Goal: Complete application form: Complete application form

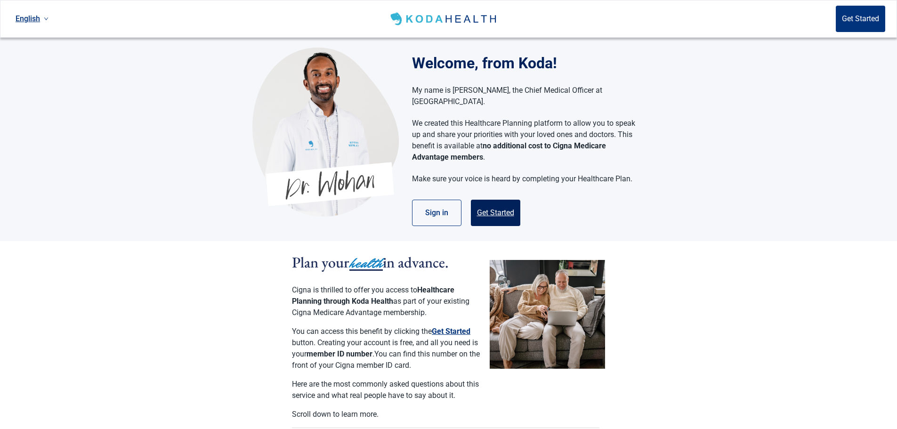
click at [499, 201] on button "Get Started" at bounding box center [495, 213] width 49 height 26
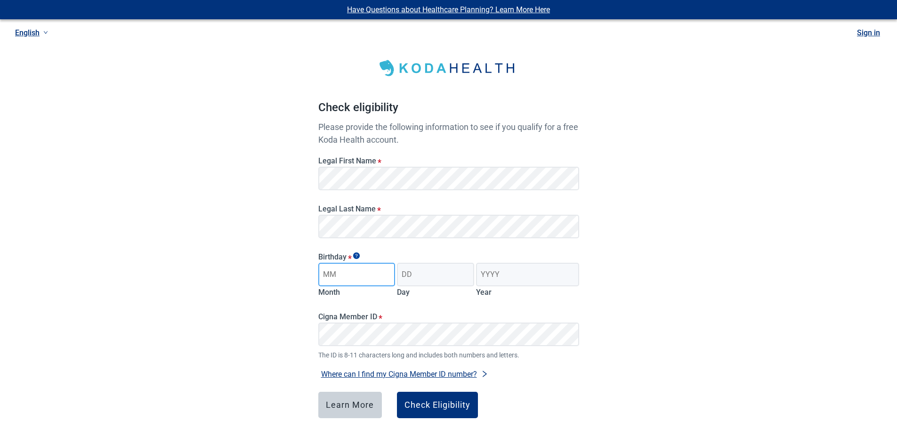
click at [358, 279] on input "Month" at bounding box center [356, 275] width 77 height 24
type input "10"
type input "09"
type input "1948"
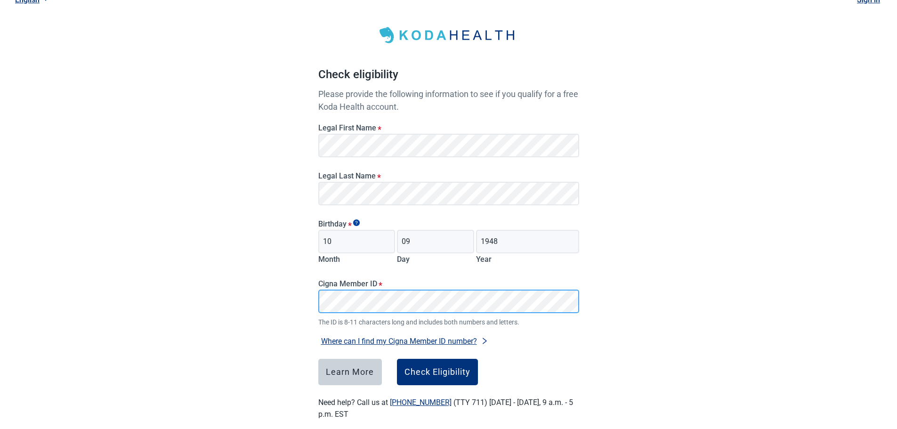
scroll to position [47, 0]
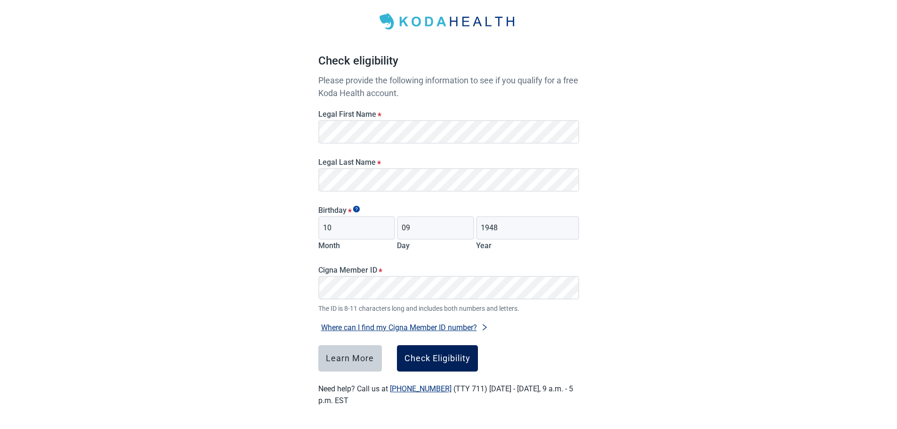
click at [435, 359] on div "Check Eligibility" at bounding box center [437, 358] width 66 height 9
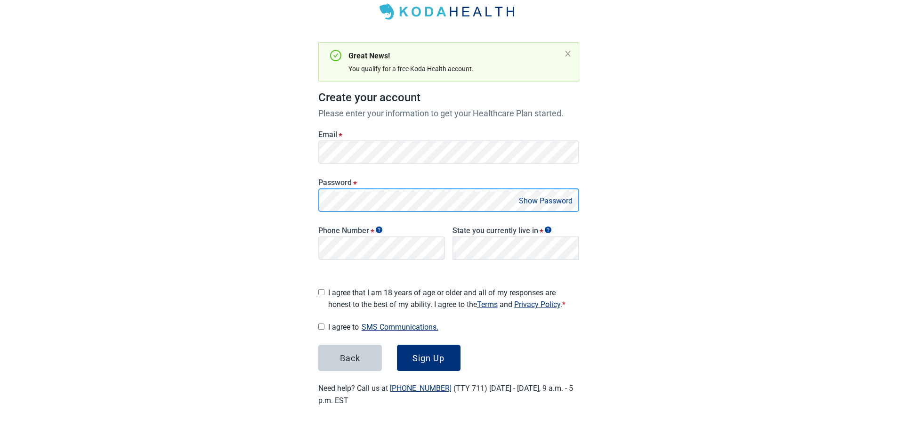
scroll to position [53, 0]
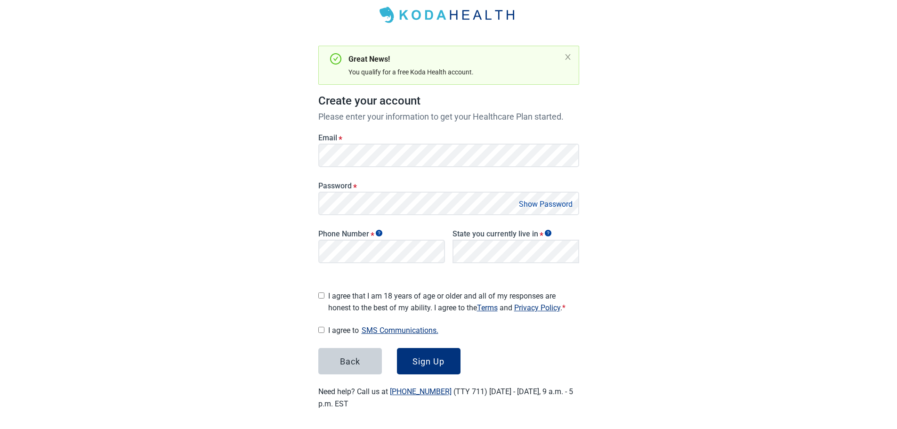
click at [535, 205] on button "Show Password" at bounding box center [545, 204] width 59 height 13
click at [535, 205] on button "Hide Password" at bounding box center [548, 204] width 56 height 13
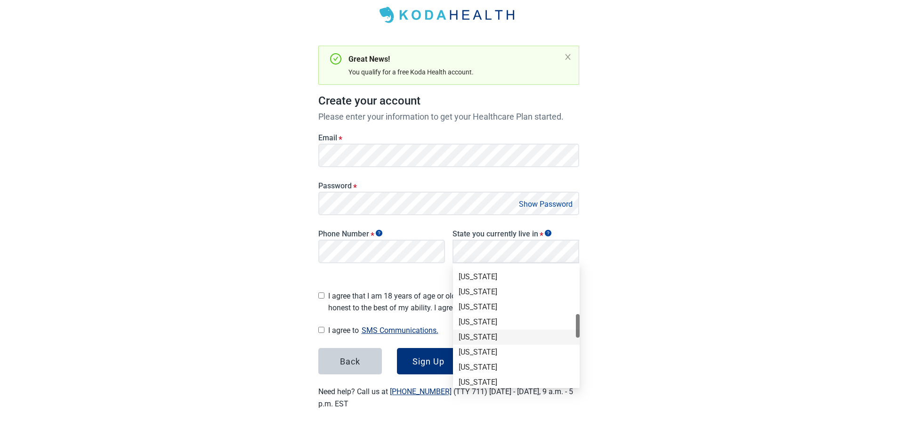
scroll to position [471, 0]
click at [483, 281] on div "[US_STATE]" at bounding box center [516, 284] width 115 height 10
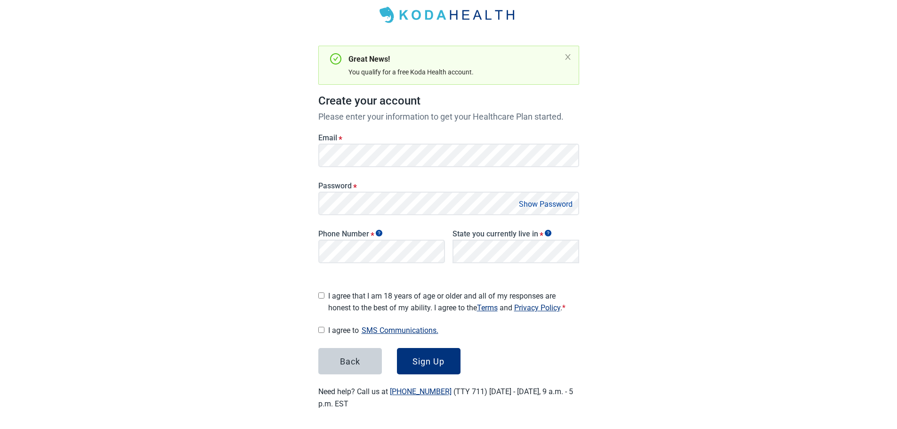
drag, startPoint x: 558, startPoint y: 338, endPoint x: 503, endPoint y: 327, distance: 56.1
click at [558, 338] on form "Email * Password * Show Password Phone Number * State you currently live in * L…" at bounding box center [448, 249] width 261 height 252
click at [321, 292] on input "I agree that I am 18 years of age or older and all of my responses are honest t…" at bounding box center [321, 295] width 6 height 6
checkbox input "true"
click at [320, 327] on input "I agree to SMS Communications." at bounding box center [321, 330] width 6 height 6
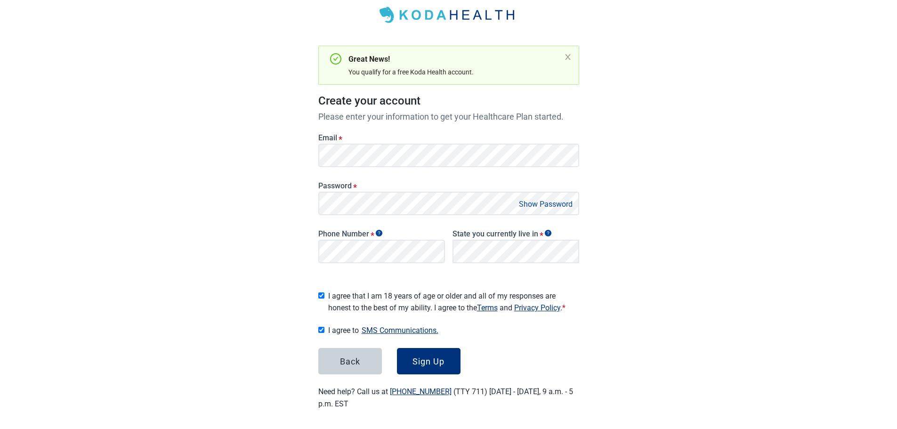
checkbox input "true"
click at [419, 360] on div "Sign Up" at bounding box center [428, 360] width 32 height 9
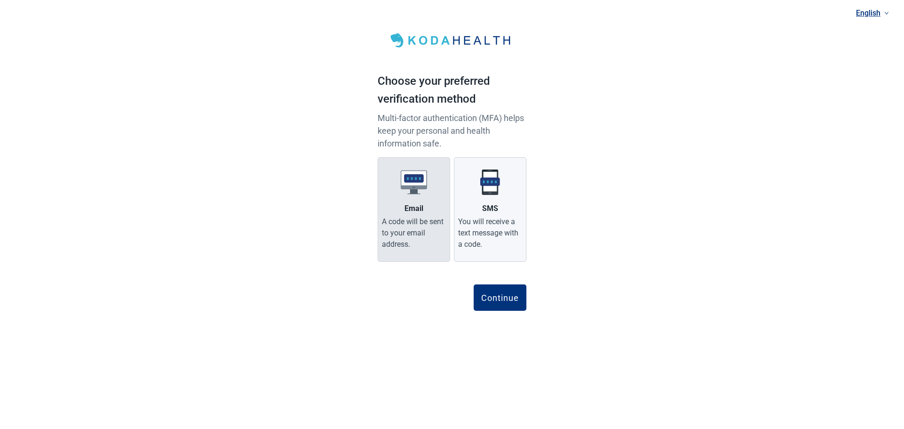
click at [416, 228] on div "A code will be sent to your email address." at bounding box center [414, 233] width 64 height 34
click at [0, 0] on input "Email A code will be sent to your email address." at bounding box center [0, 0] width 0 height 0
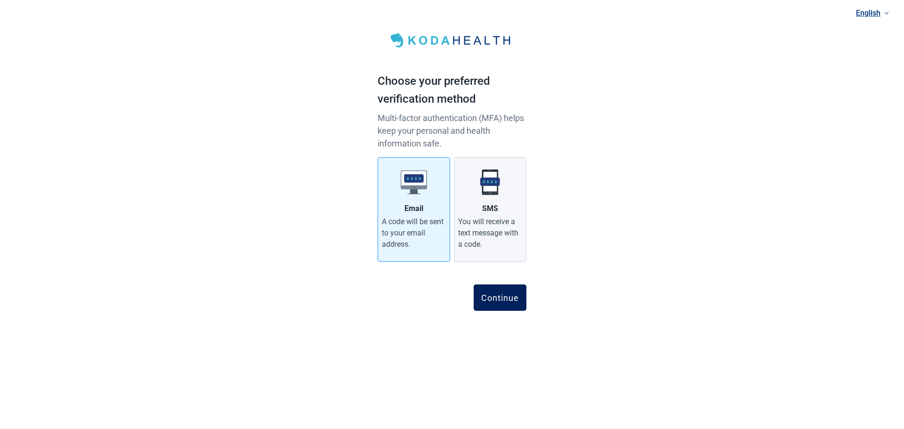
click at [496, 298] on div "Continue" at bounding box center [500, 297] width 38 height 9
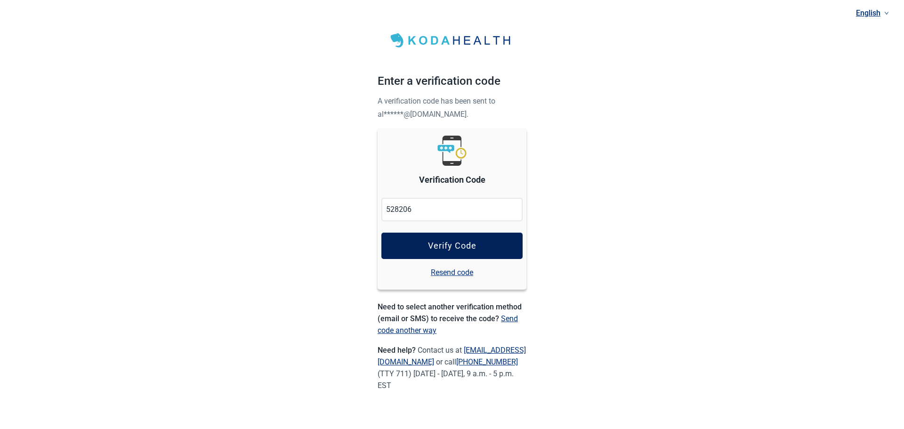
type input "528206"
click at [486, 245] on button "Verify Code" at bounding box center [451, 246] width 141 height 26
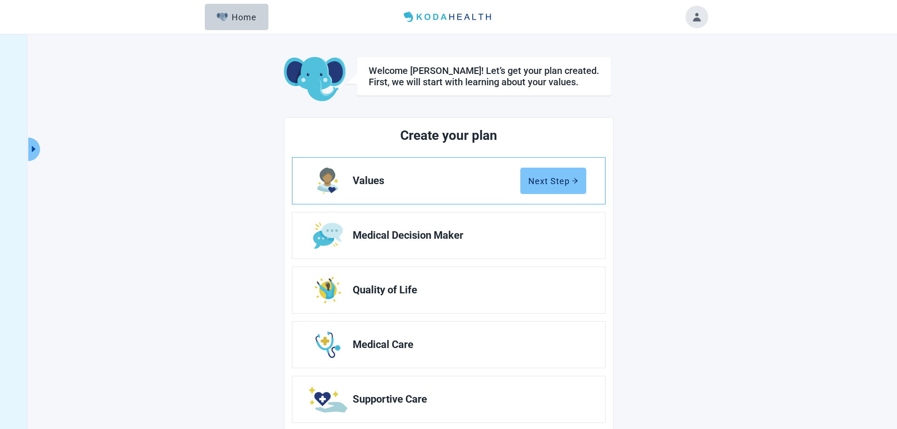
click at [559, 179] on div "Next Step" at bounding box center [553, 180] width 50 height 9
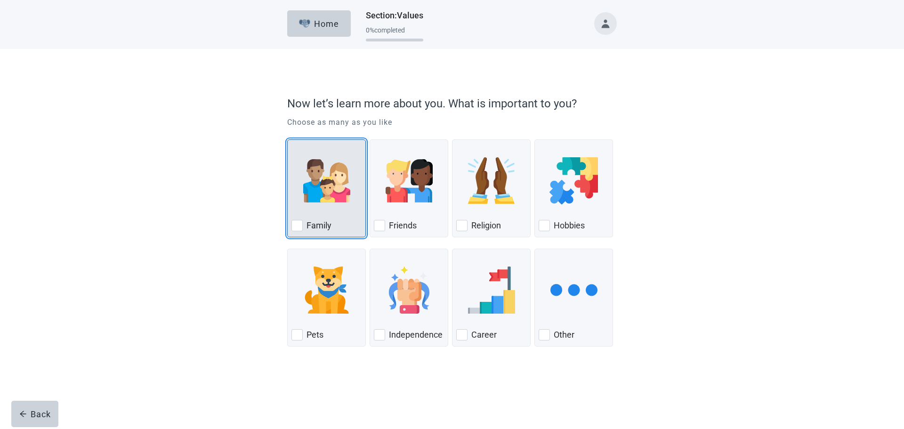
click at [300, 222] on div "Family, checkbox, not checked" at bounding box center [296, 225] width 11 height 11
click at [288, 140] on input "Family" at bounding box center [287, 139] width 0 height 0
checkbox input "true"
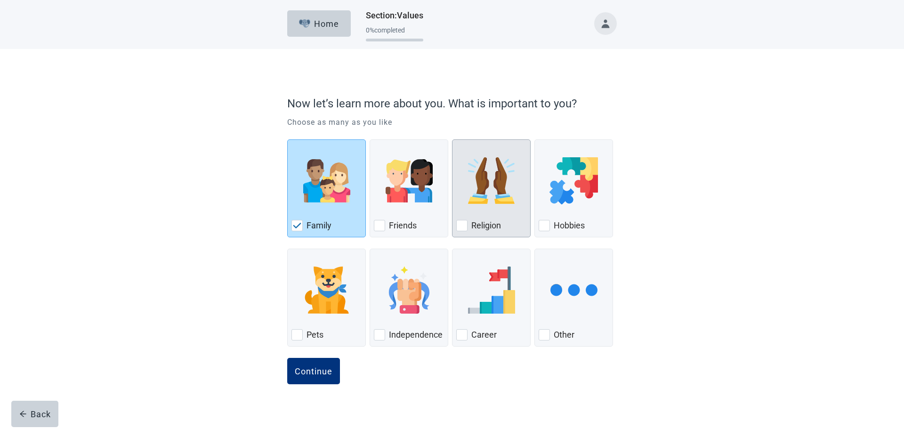
click at [462, 225] on div "Religion, checkbox, not checked" at bounding box center [461, 225] width 11 height 11
click at [452, 140] on input "Religion" at bounding box center [452, 139] width 0 height 0
checkbox input "true"
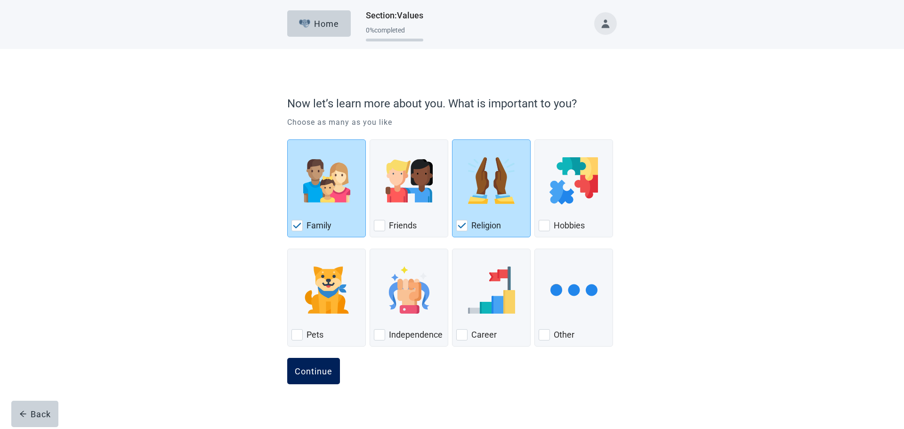
click at [309, 369] on div "Continue" at bounding box center [314, 370] width 38 height 9
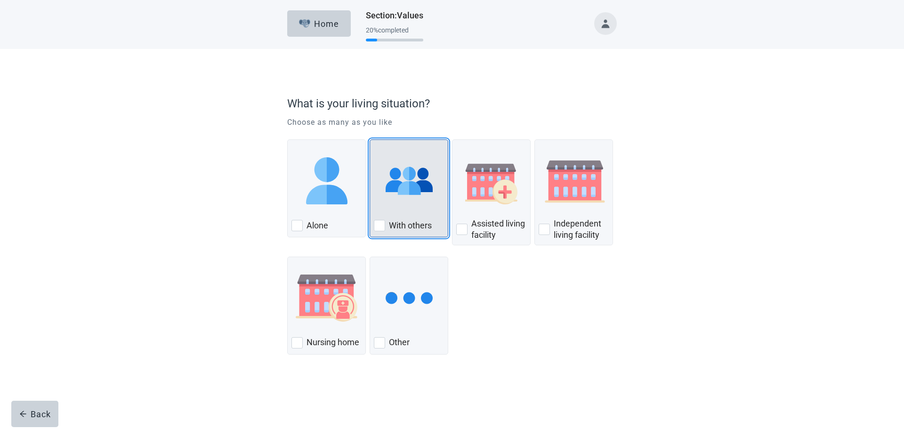
click at [385, 226] on div "With others" at bounding box center [409, 225] width 70 height 15
click at [370, 140] on input "With others" at bounding box center [370, 139] width 0 height 0
checkbox input "true"
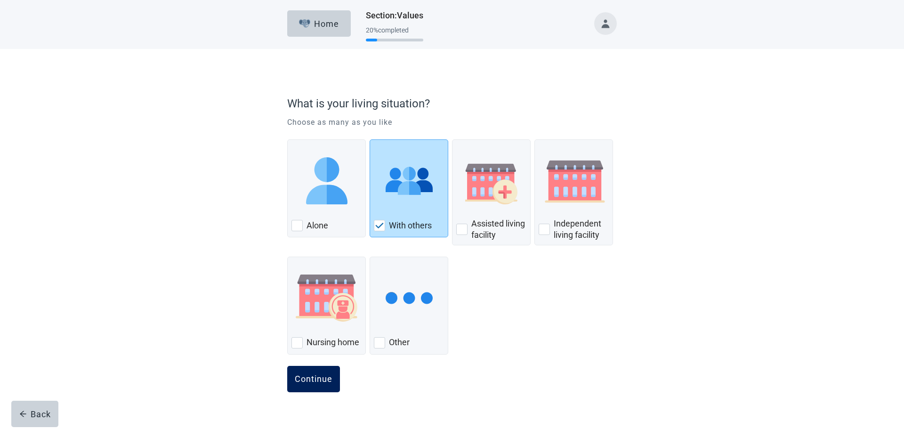
click at [318, 382] on div "Continue" at bounding box center [314, 378] width 38 height 9
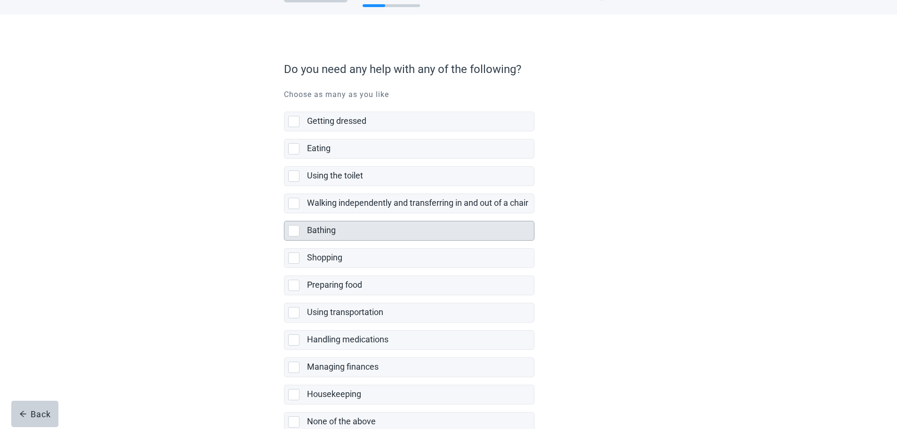
scroll to position [92, 0]
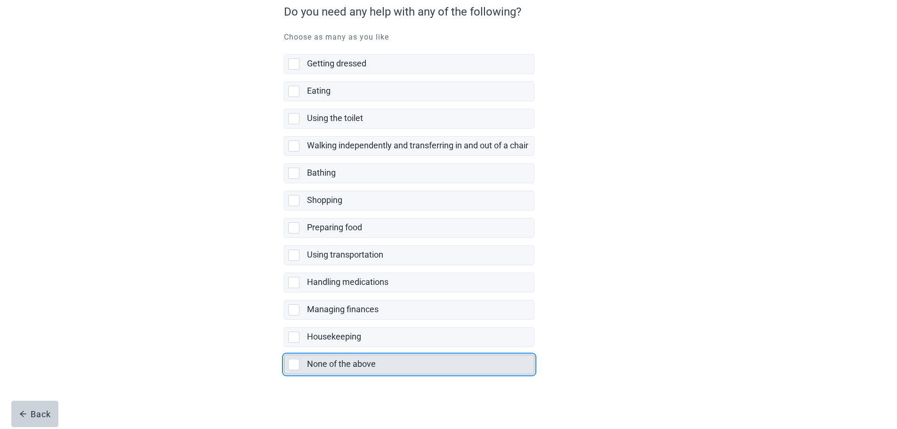
click at [295, 364] on div "None of the above, checkbox, not selected" at bounding box center [293, 364] width 11 height 11
click at [284, 347] on input "None of the above" at bounding box center [284, 347] width 0 height 0
checkbox input "true"
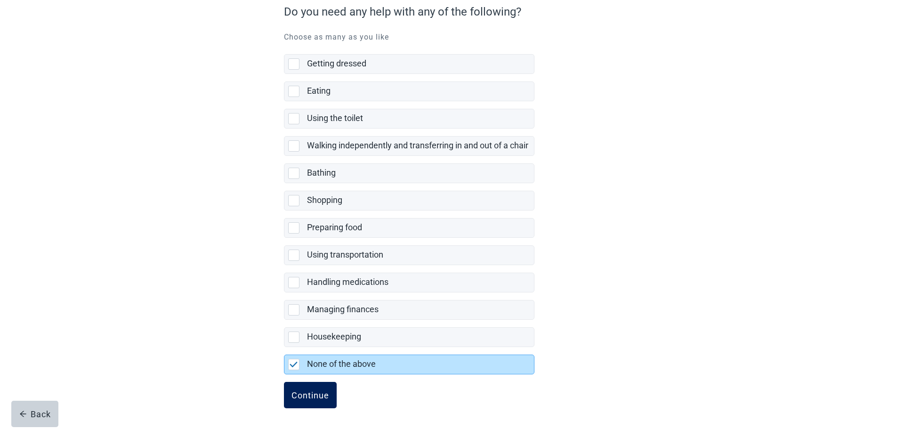
click at [313, 396] on div "Continue" at bounding box center [310, 394] width 38 height 9
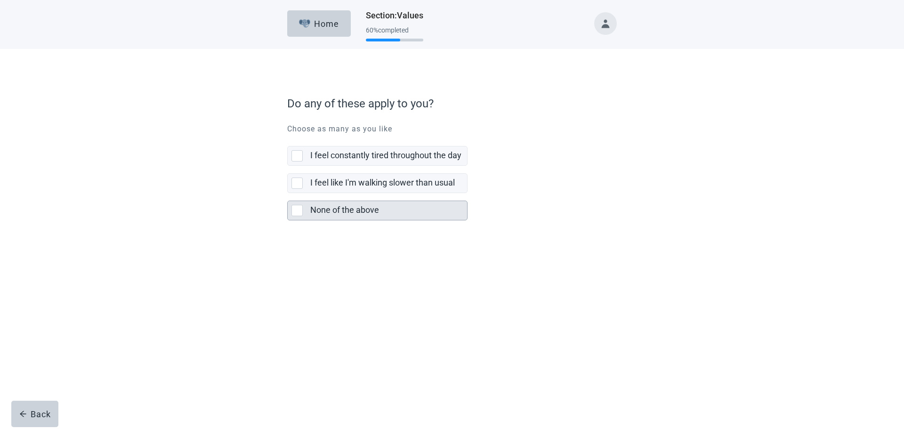
click at [295, 211] on div "None of the above, checkbox, not selected" at bounding box center [296, 210] width 11 height 11
click at [288, 193] on input "None of the above" at bounding box center [287, 193] width 0 height 0
checkbox input "true"
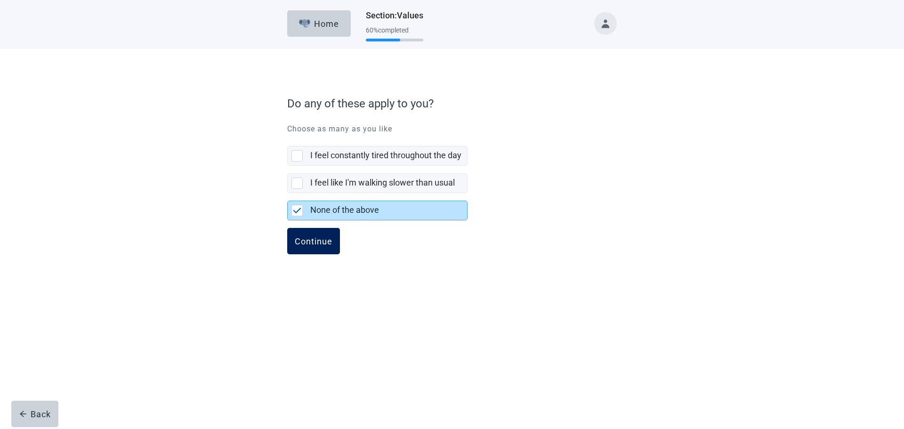
click at [318, 244] on div "Continue" at bounding box center [314, 240] width 38 height 9
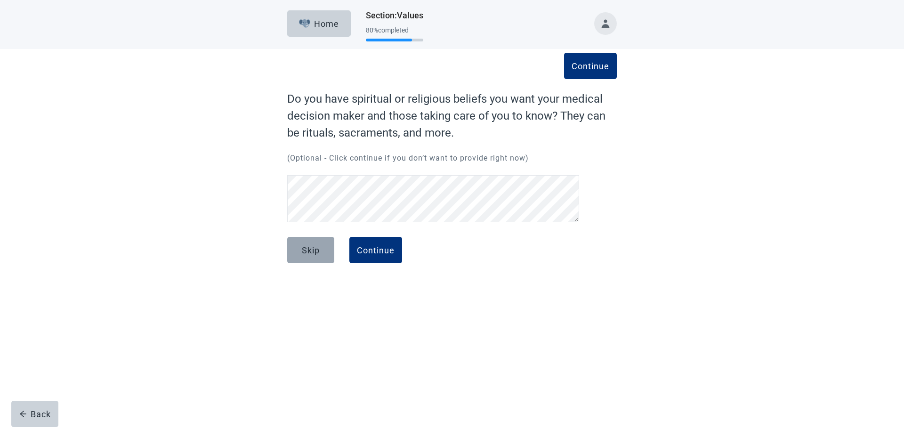
click at [311, 258] on button "Skip" at bounding box center [310, 250] width 47 height 26
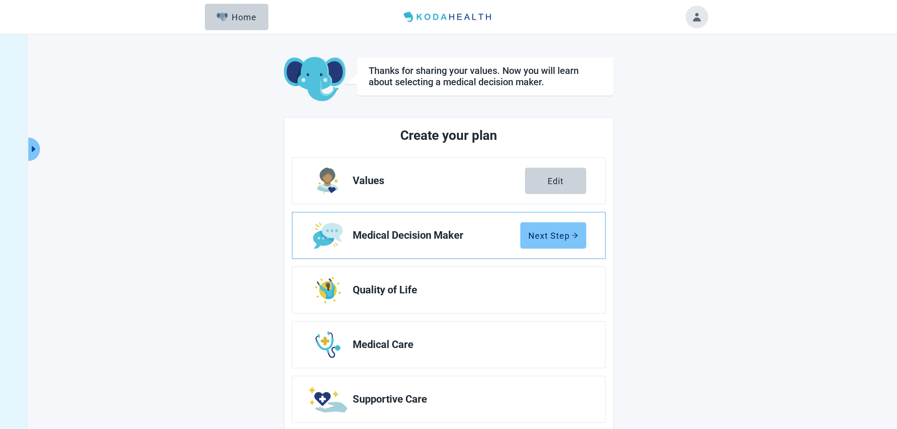
click at [546, 234] on div "Next Step" at bounding box center [553, 235] width 50 height 9
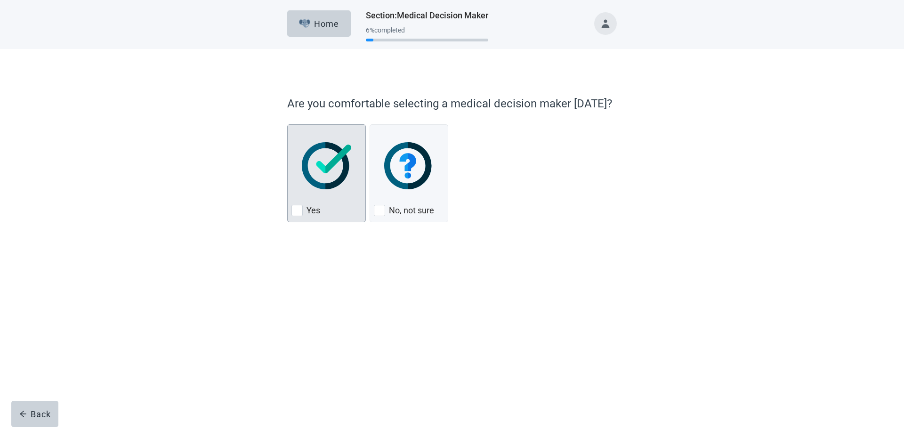
click at [296, 213] on div "Yes, checkbox, not checked" at bounding box center [296, 210] width 11 height 11
click at [288, 125] on input "Yes" at bounding box center [287, 124] width 0 height 0
checkbox input "true"
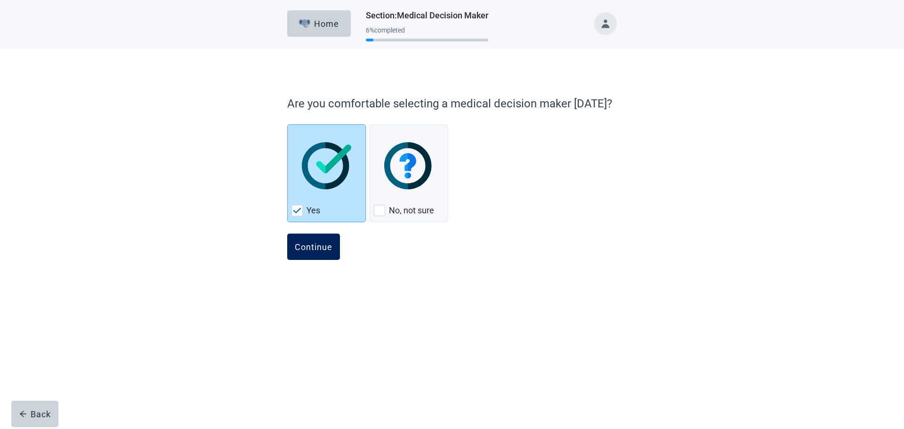
click at [315, 245] on div "Continue" at bounding box center [314, 246] width 38 height 9
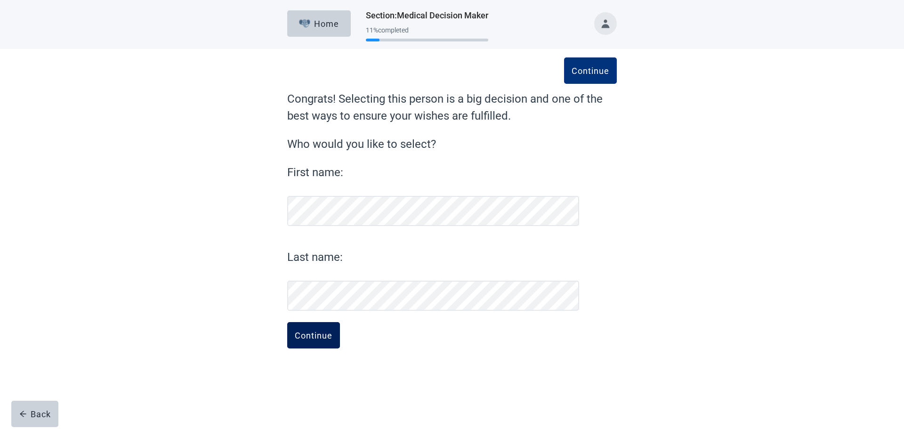
click at [311, 336] on div "Continue" at bounding box center [314, 334] width 38 height 9
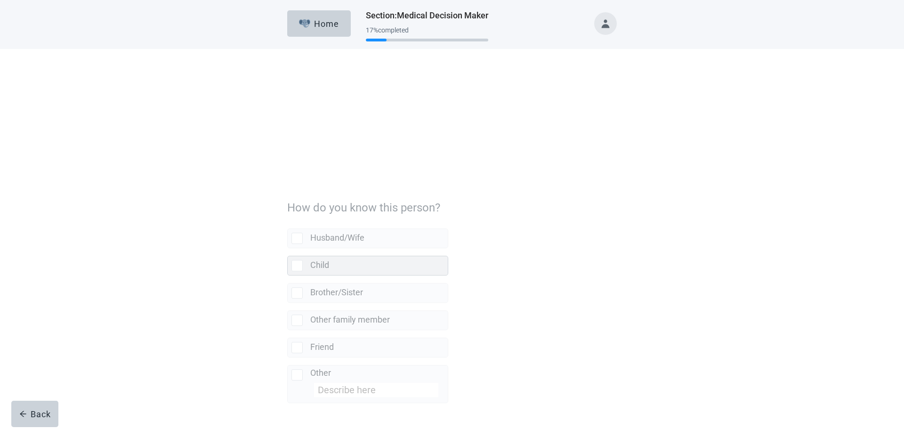
click at [298, 160] on div "Child, checkbox, not selected" at bounding box center [296, 161] width 11 height 11
click at [288, 145] on input "Child" at bounding box center [287, 144] width 0 height 0
checkbox input "true"
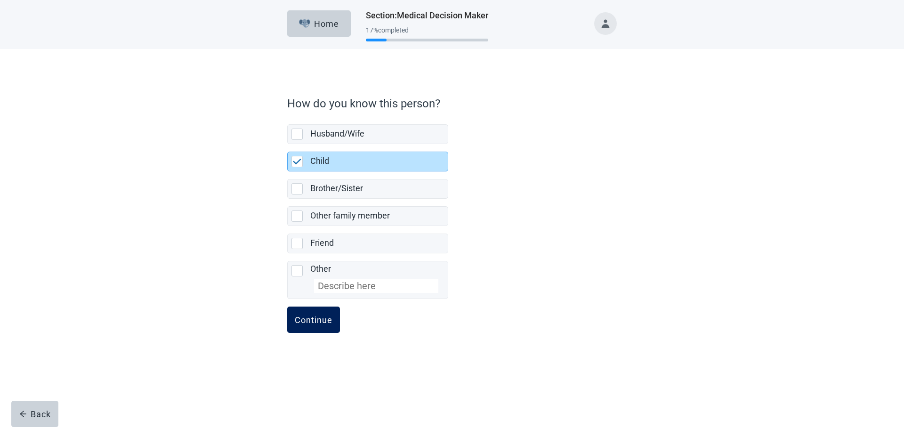
click at [309, 320] on div "Continue" at bounding box center [314, 319] width 38 height 9
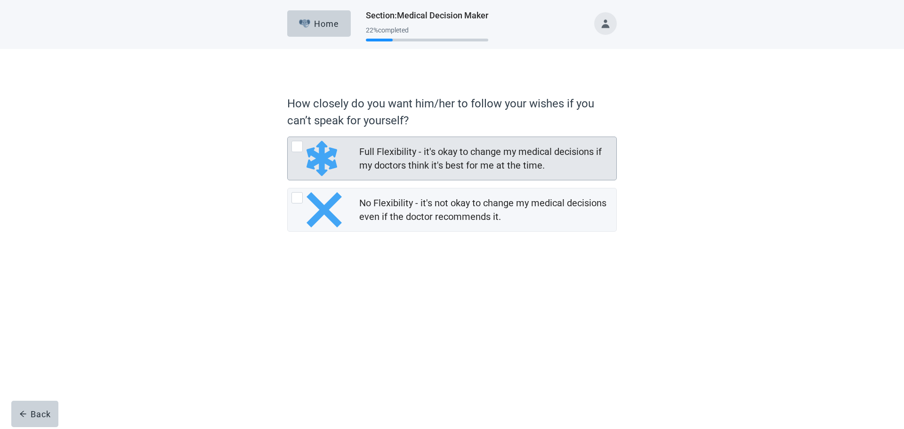
click at [298, 145] on div "Full Flexibility - it's okay to change my medical decisions if my doctors think…" at bounding box center [296, 146] width 11 height 11
click at [288, 137] on input "Full Flexibility - it's okay to change my medical decisions if my doctors think…" at bounding box center [287, 137] width 0 height 0
radio input "true"
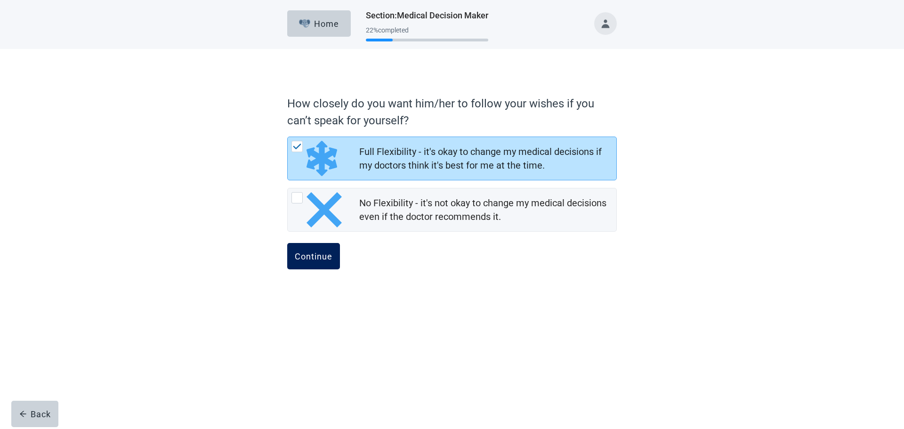
click at [307, 252] on div "Continue" at bounding box center [314, 255] width 38 height 9
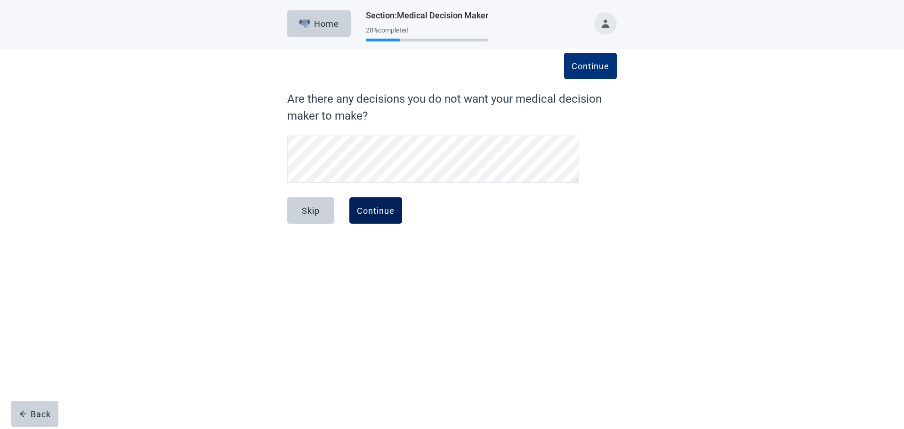
click at [365, 210] on div "Continue" at bounding box center [376, 210] width 38 height 9
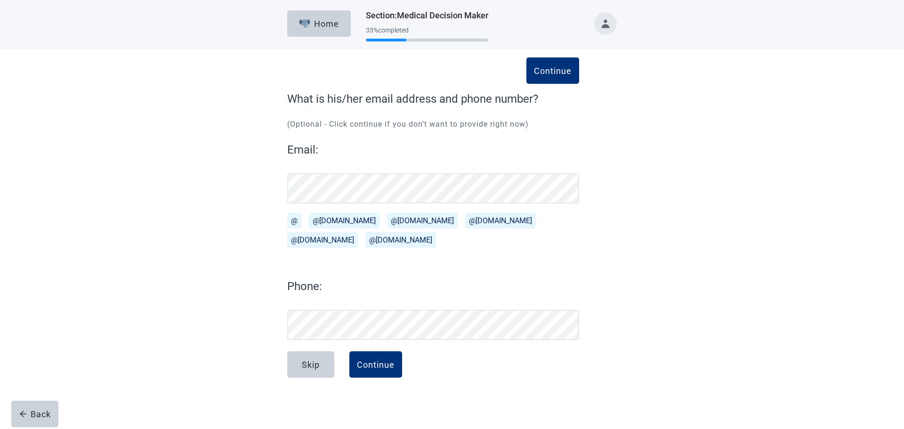
click at [339, 218] on button "@[DOMAIN_NAME]" at bounding box center [344, 221] width 71 height 16
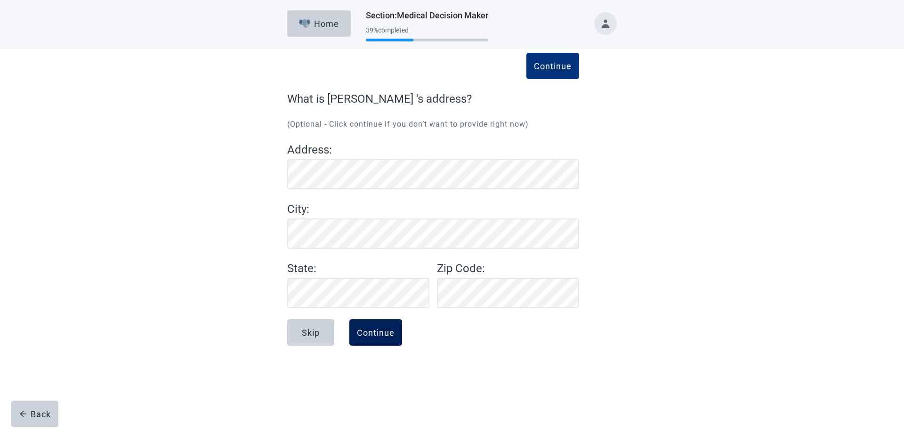
click at [372, 329] on div "Continue" at bounding box center [376, 332] width 38 height 9
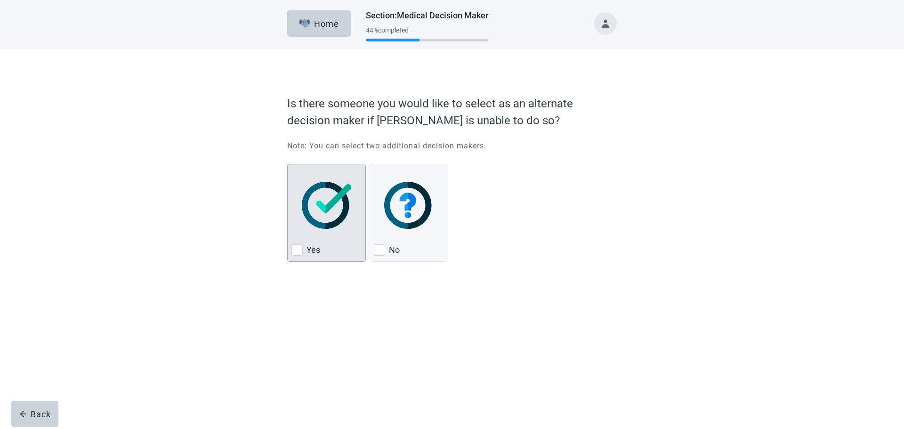
click at [297, 251] on div "Yes, checkbox, not checked" at bounding box center [296, 249] width 11 height 11
click at [288, 164] on input "Yes" at bounding box center [287, 164] width 0 height 0
checkbox input "true"
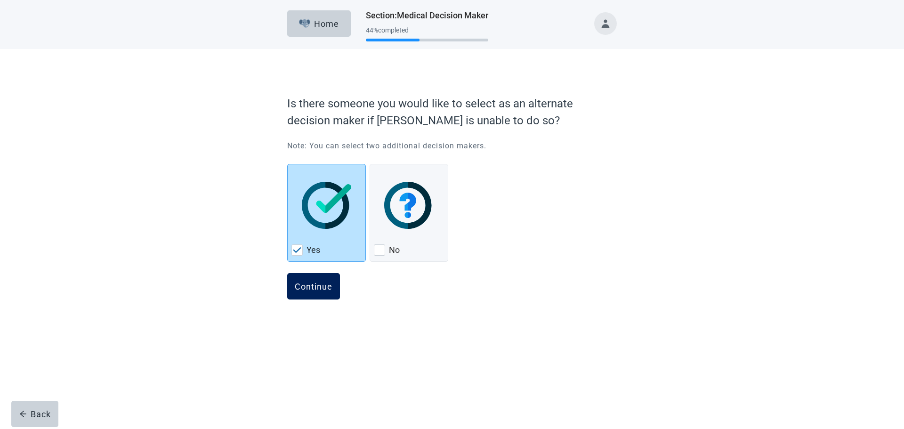
click at [316, 289] on div "Continue" at bounding box center [314, 286] width 38 height 9
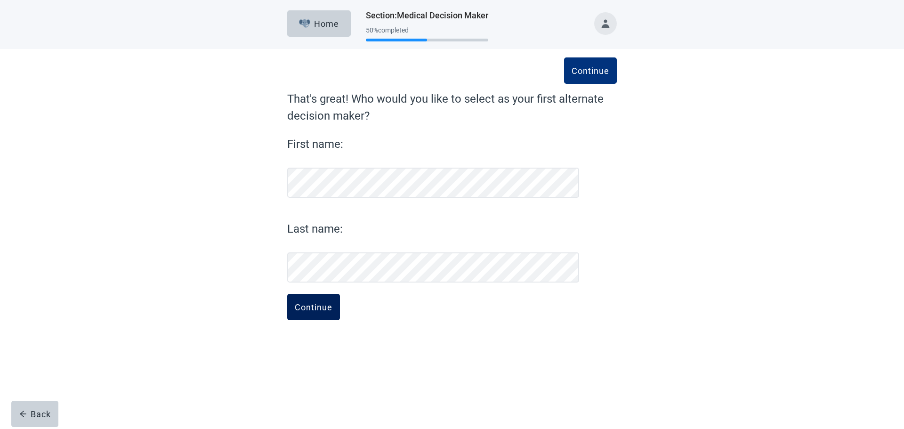
click at [330, 312] on button "Continue" at bounding box center [313, 307] width 53 height 26
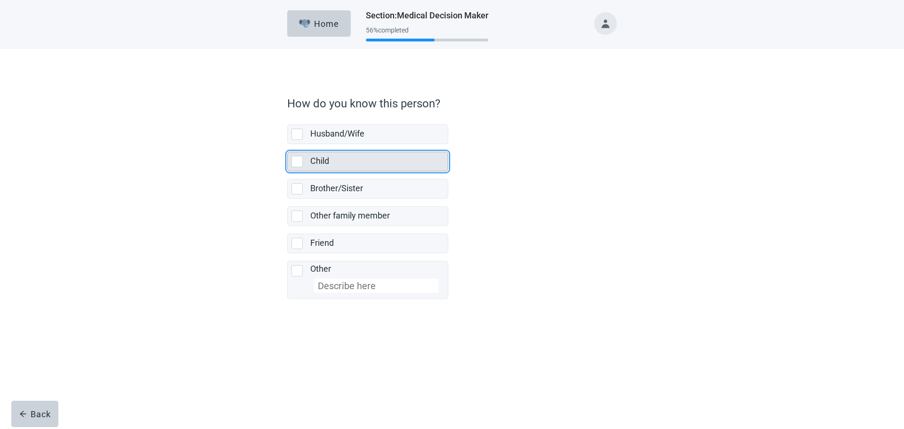
click at [294, 164] on div "Child, checkbox, not selected" at bounding box center [296, 161] width 11 height 11
click at [288, 145] on input "Child" at bounding box center [287, 144] width 0 height 0
checkbox input "true"
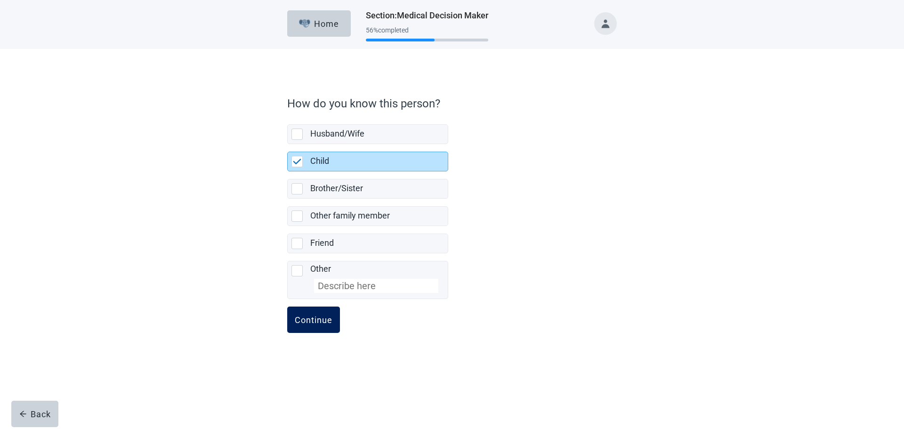
click at [320, 324] on div "Continue" at bounding box center [314, 319] width 38 height 9
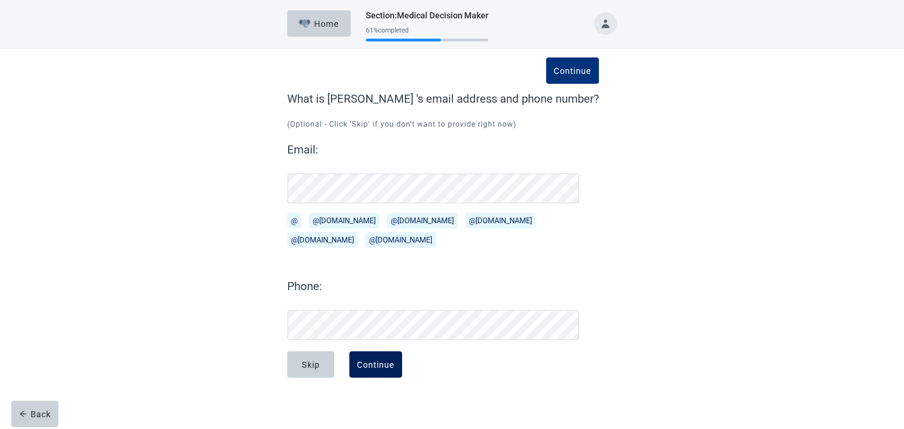
click at [373, 366] on div "Continue" at bounding box center [376, 364] width 38 height 9
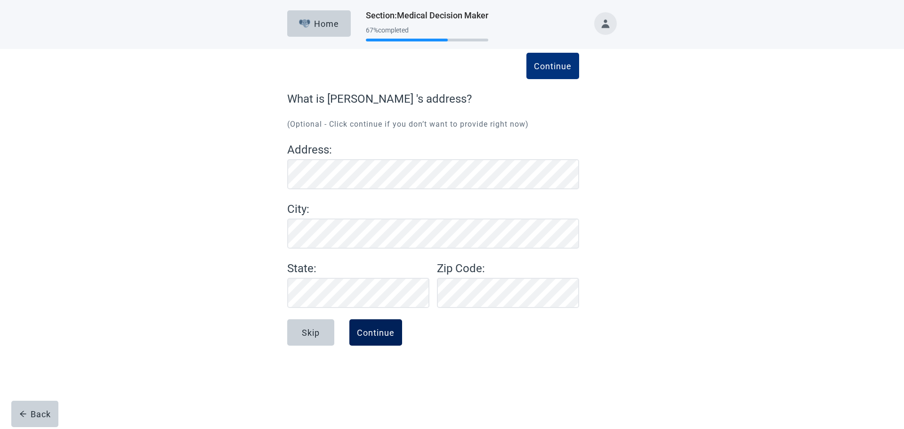
click at [376, 330] on div "Continue" at bounding box center [376, 332] width 38 height 9
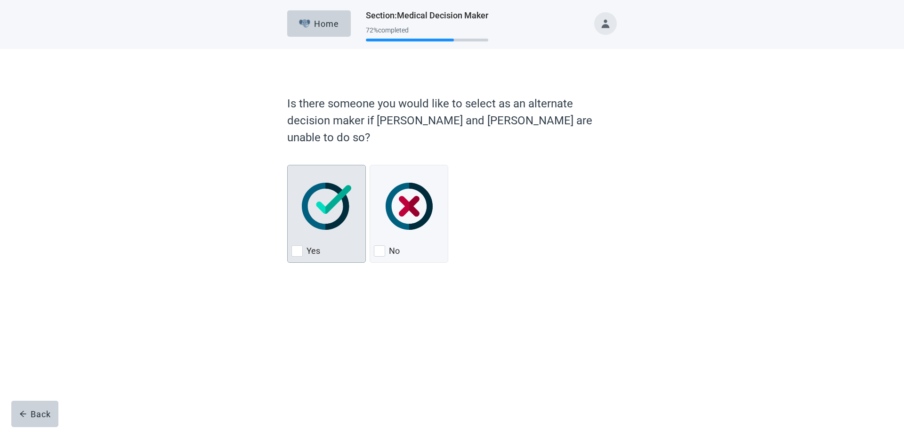
click at [298, 245] on div "Yes, checkbox, not checked" at bounding box center [296, 250] width 11 height 11
click at [288, 165] on input "Yes" at bounding box center [287, 165] width 0 height 0
checkbox input "true"
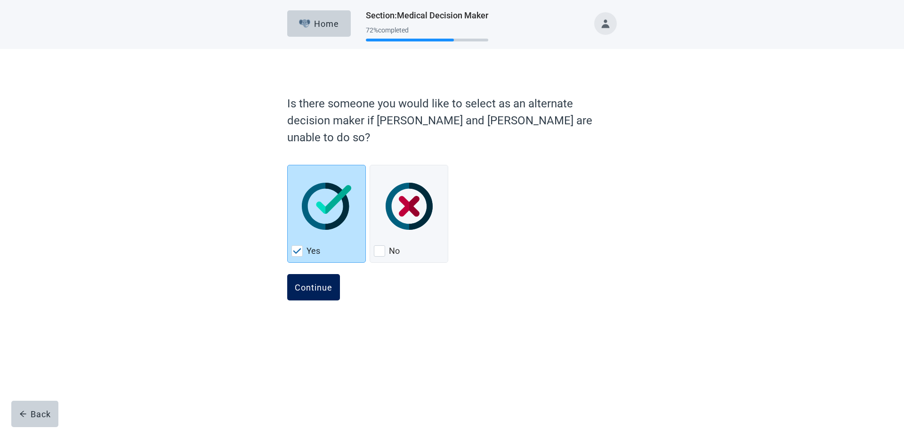
click at [324, 282] on div "Continue" at bounding box center [314, 286] width 38 height 9
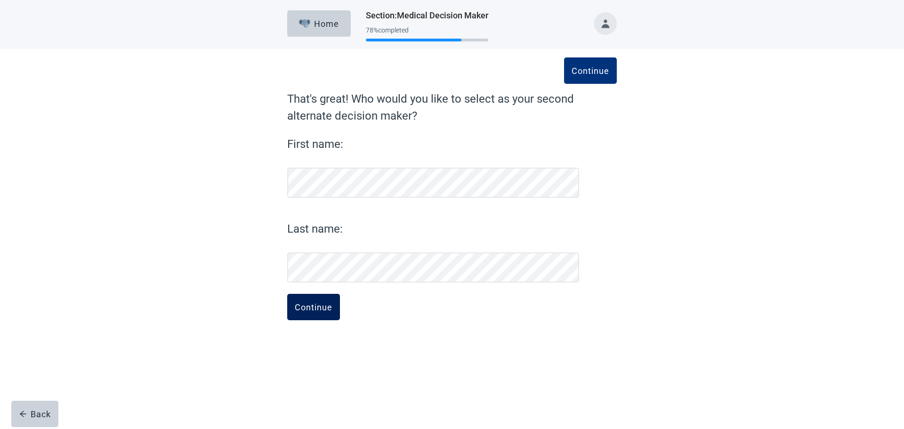
click at [323, 310] on div "Continue" at bounding box center [314, 306] width 38 height 9
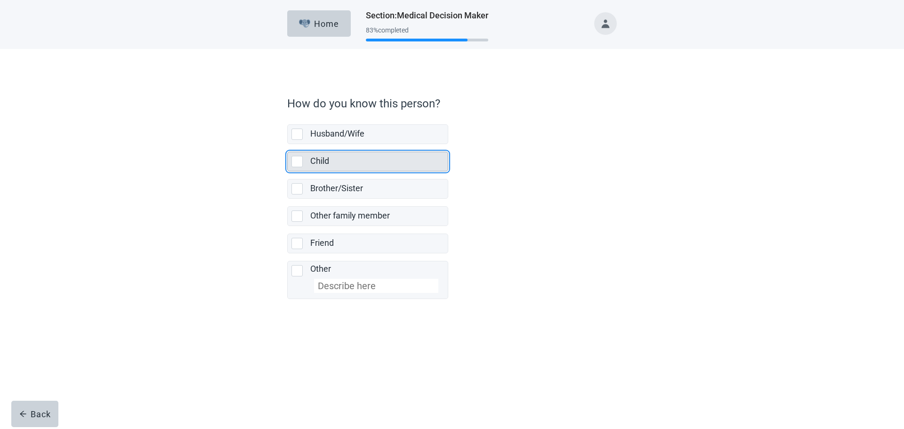
click at [297, 161] on div "Child, checkbox, not selected" at bounding box center [296, 161] width 11 height 11
click at [288, 145] on input "Child" at bounding box center [287, 144] width 0 height 0
checkbox input "true"
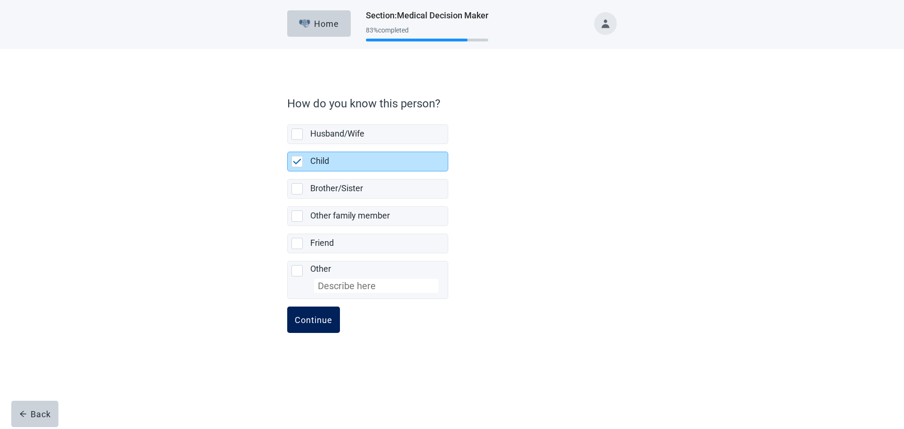
click at [325, 319] on div "Continue" at bounding box center [314, 319] width 38 height 9
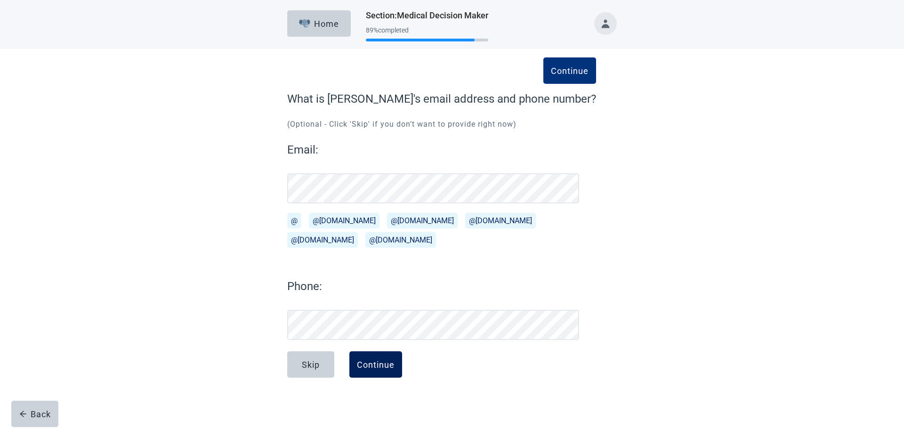
click at [376, 368] on div "Continue" at bounding box center [376, 364] width 38 height 9
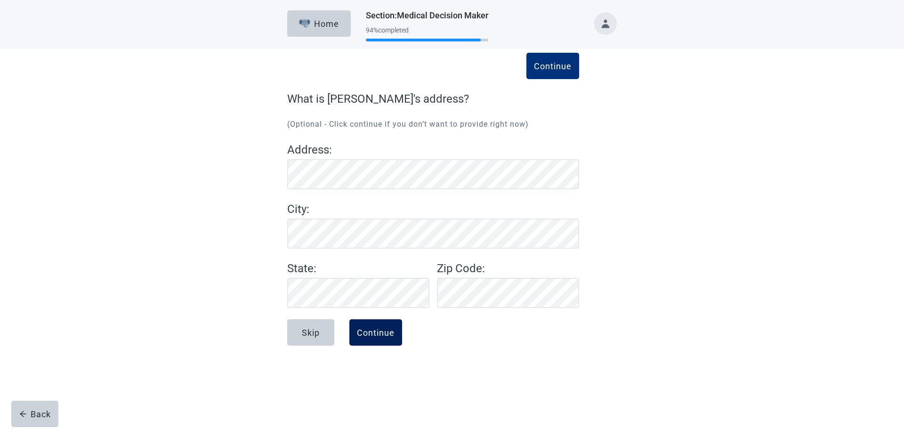
click at [378, 331] on div "Continue" at bounding box center [376, 332] width 38 height 9
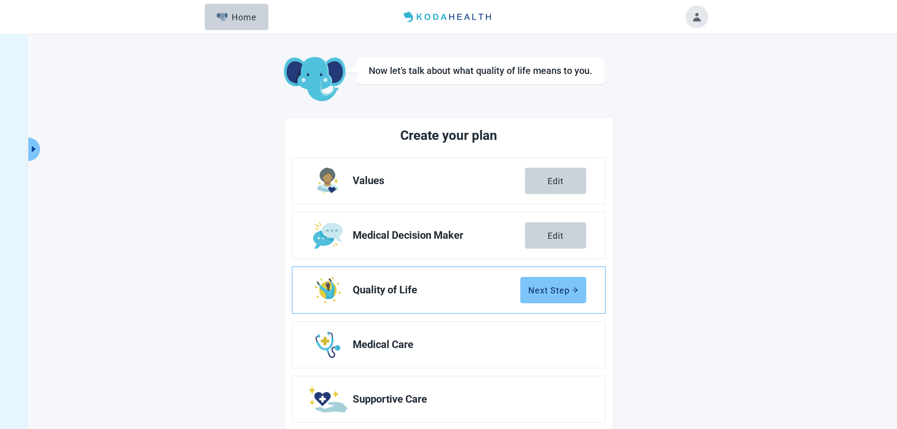
click at [568, 294] on div "Next Step" at bounding box center [553, 289] width 50 height 9
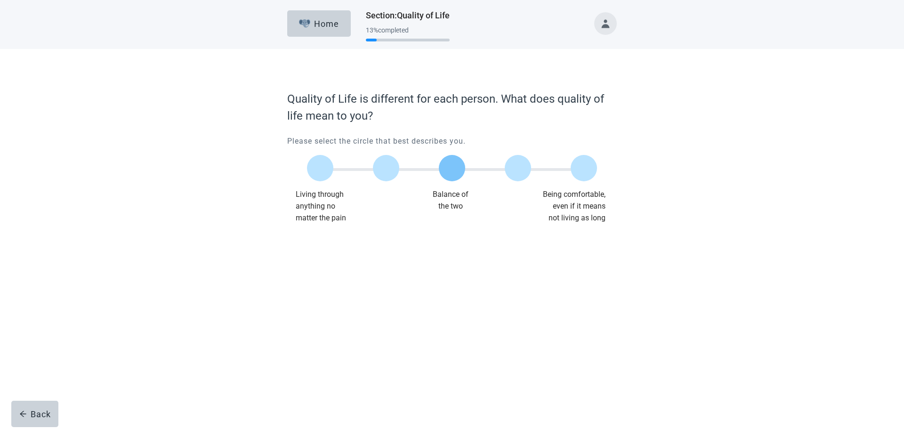
click at [453, 172] on label "Main content" at bounding box center [452, 168] width 26 height 26
click at [452, 168] on input "Quality of life scale: 50 out of 100. Balance of the two" at bounding box center [452, 168] width 0 height 0
click at [310, 242] on div "Continue" at bounding box center [314, 242] width 38 height 9
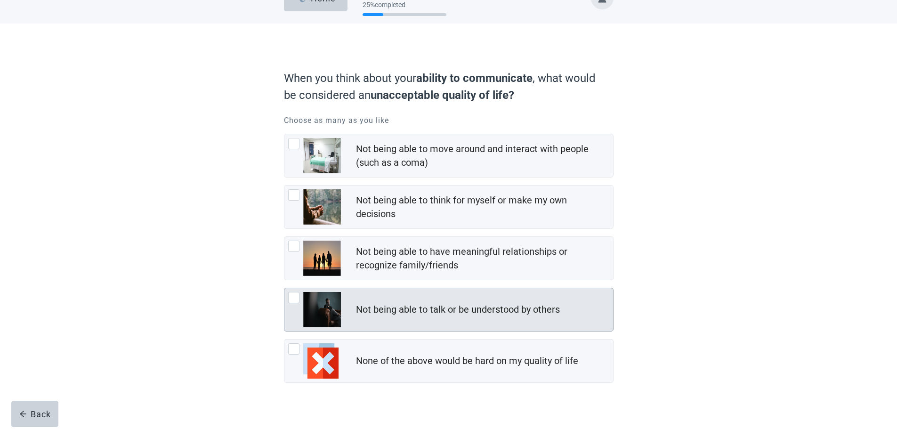
scroll to position [38, 0]
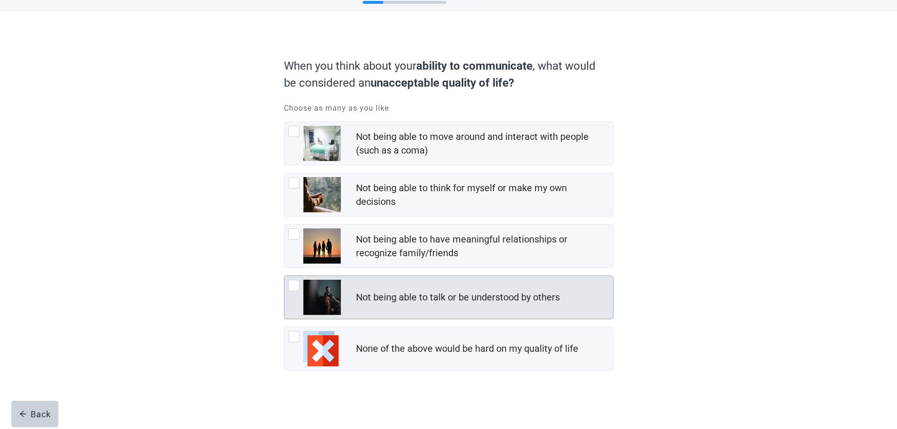
click at [293, 284] on div "Not being able to talk or be understood by others, checkbox, not checked" at bounding box center [293, 285] width 11 height 11
click at [284, 276] on input "Not being able to talk or be understood by others" at bounding box center [284, 275] width 0 height 0
checkbox input "true"
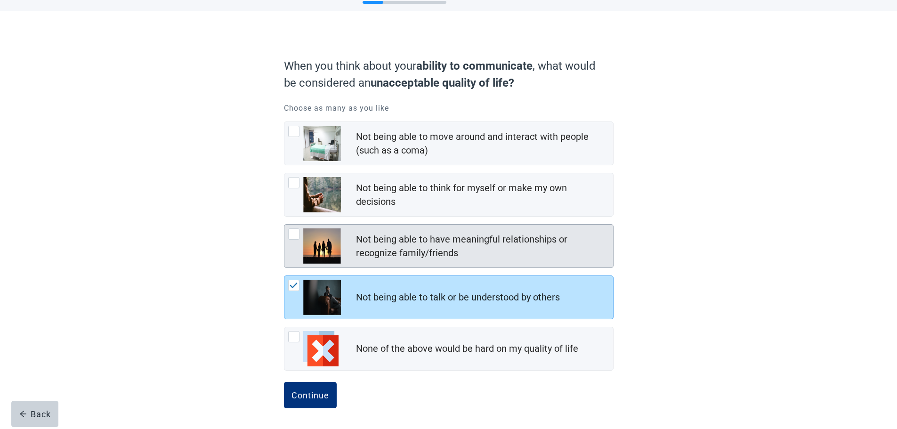
click at [291, 235] on div "Not being able to have meaningful relationships or recognize family/friends, ch…" at bounding box center [293, 233] width 11 height 11
click at [284, 225] on input "Not being able to have meaningful relationships or recognize family/friends" at bounding box center [284, 224] width 0 height 0
checkbox input "true"
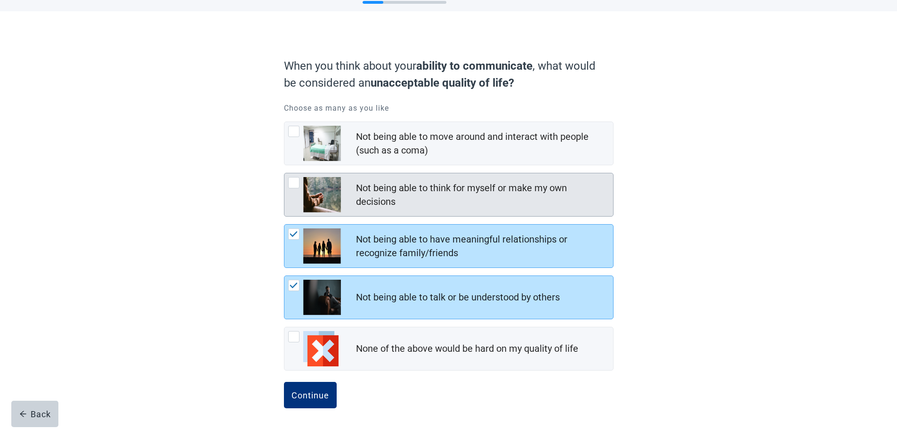
click at [291, 181] on div "Not being able to think for myself or make my own decisions, checkbox, not chec…" at bounding box center [293, 182] width 11 height 11
click at [284, 173] on input "Not being able to think for myself or make my own decisions" at bounding box center [284, 173] width 0 height 0
checkbox input "true"
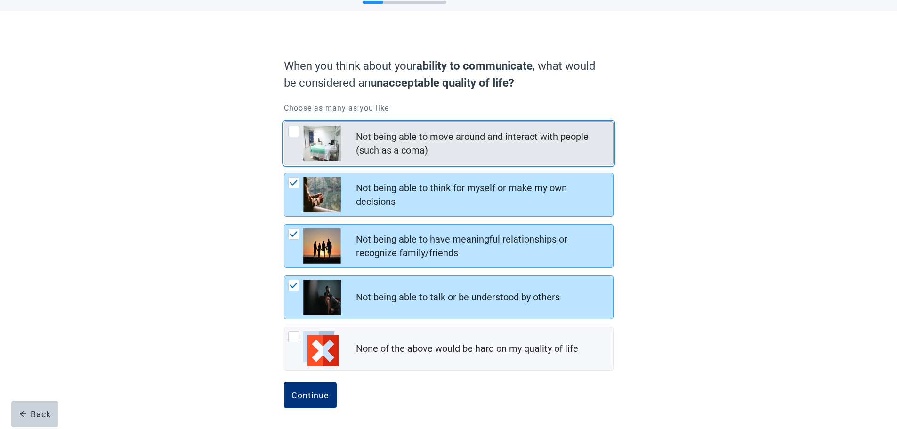
click at [293, 132] on div "Not being able to move around and interact with people (such as a coma), checkb…" at bounding box center [293, 131] width 11 height 11
click at [284, 122] on input "Not being able to move around and interact with people (such as a coma)" at bounding box center [284, 121] width 0 height 0
checkbox input "true"
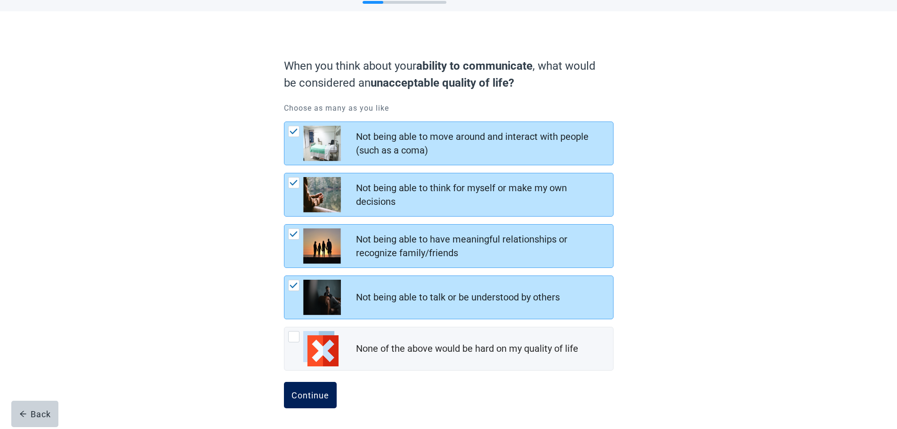
click at [306, 394] on div "Continue" at bounding box center [310, 394] width 38 height 9
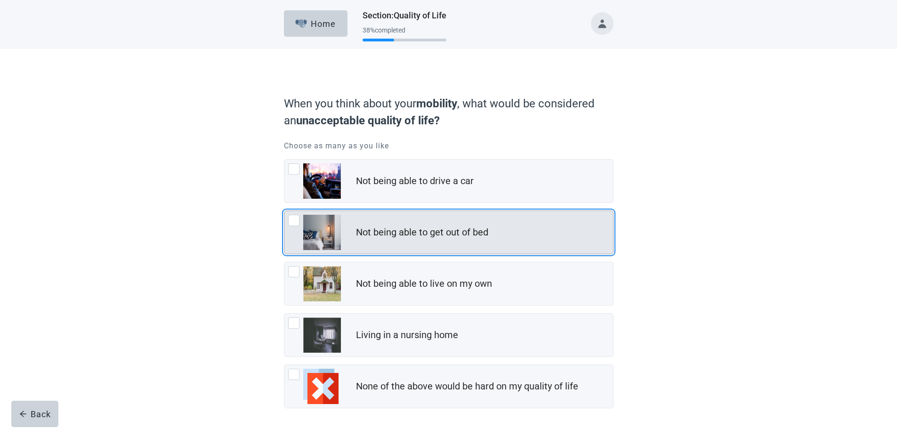
click at [296, 220] on div "Not being able to get out of bed, checkbox, not checked" at bounding box center [293, 220] width 11 height 11
click at [284, 211] on input "Not being able to get out of bed" at bounding box center [284, 210] width 0 height 0
checkbox input "true"
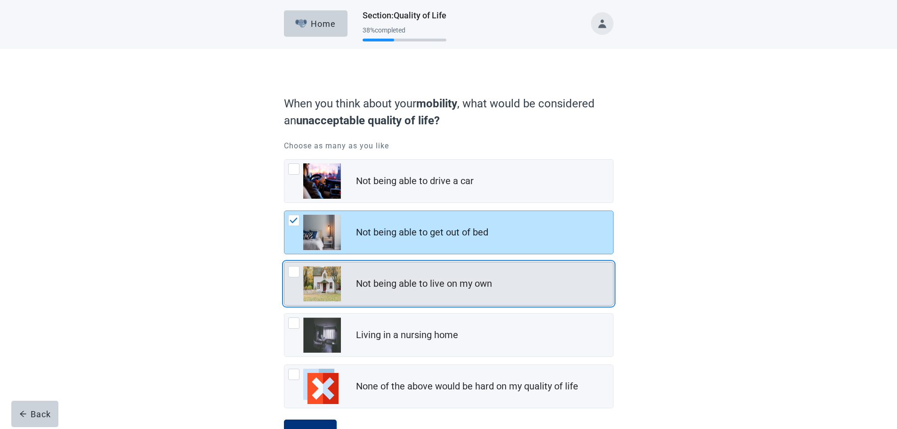
click at [297, 273] on div "Not being able to live on my own, checkbox, not checked" at bounding box center [293, 271] width 11 height 11
click at [284, 262] on input "Not being able to live on my own" at bounding box center [284, 262] width 0 height 0
checkbox input "true"
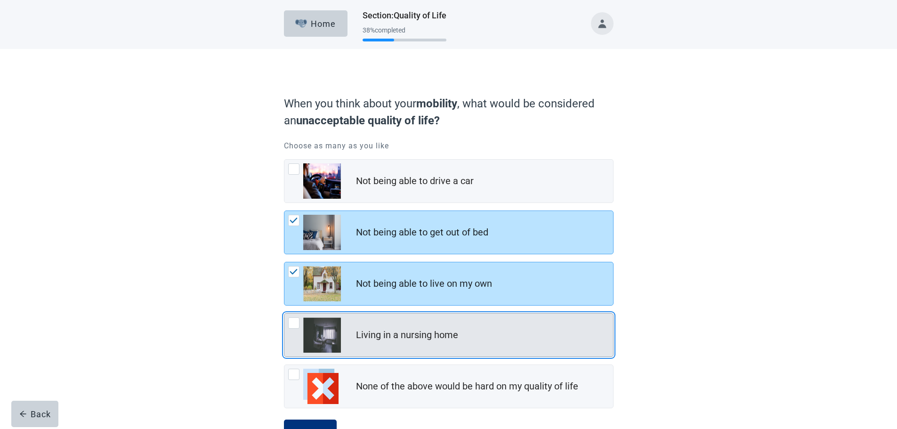
click at [289, 325] on div "Living in a nursing home, checkbox, not checked" at bounding box center [293, 322] width 11 height 11
click at [284, 314] on input "Living in a nursing home" at bounding box center [284, 313] width 0 height 0
checkbox input "true"
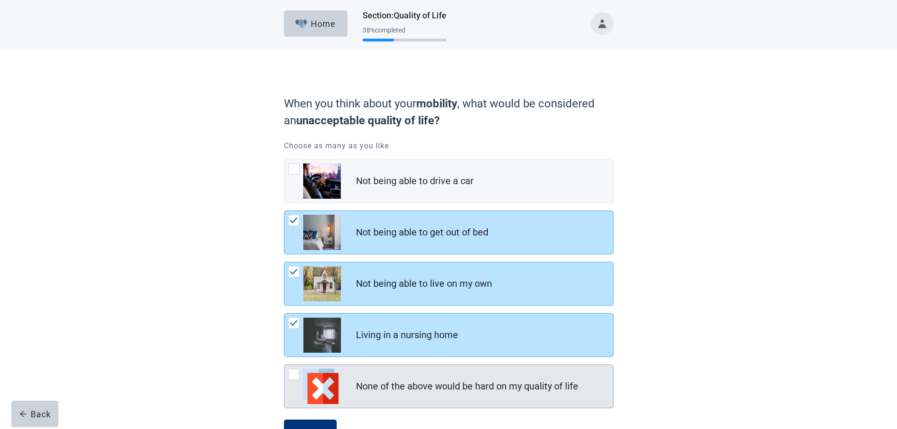
scroll to position [38, 0]
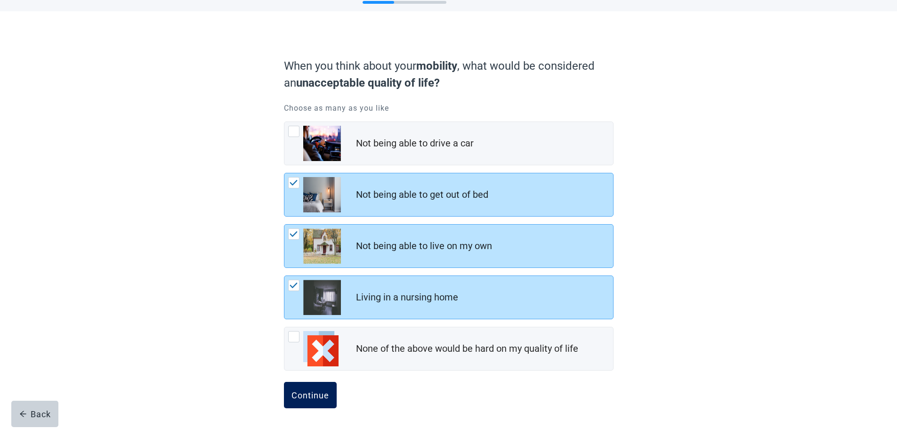
click at [314, 388] on button "Continue" at bounding box center [310, 395] width 53 height 26
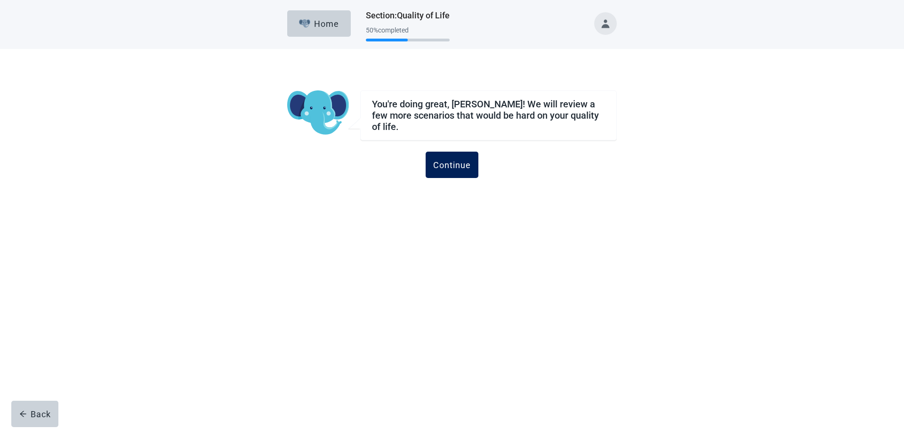
click at [465, 162] on div "Continue" at bounding box center [452, 164] width 38 height 9
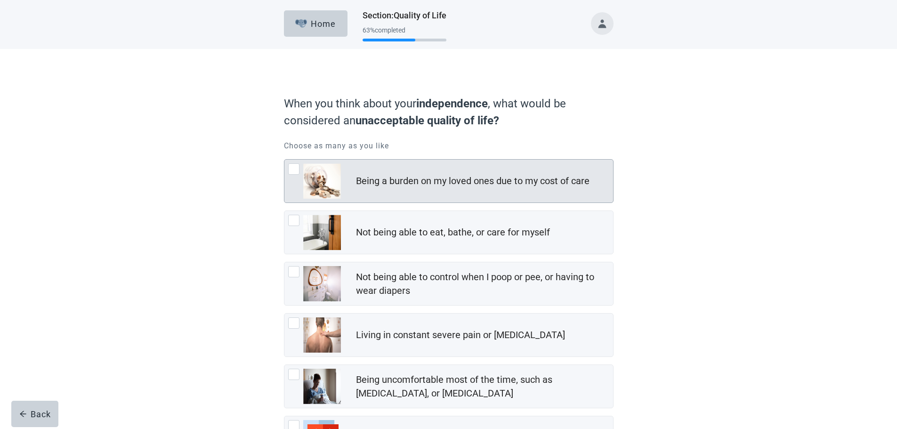
click at [297, 168] on div "Being a burden on my loved ones due to my cost of care, checkbox, not checked" at bounding box center [293, 168] width 11 height 11
click at [284, 160] on input "Being a burden on my loved ones due to my cost of care" at bounding box center [284, 159] width 0 height 0
checkbox input "true"
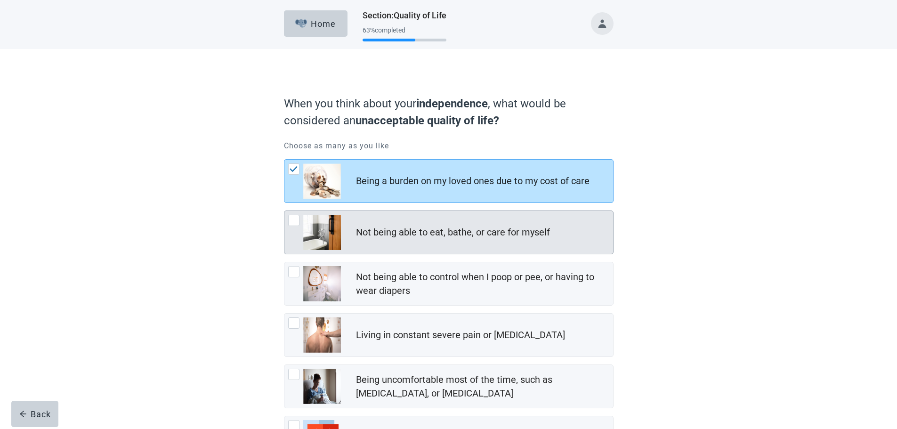
click at [294, 217] on div "Not being able to eat, bathe, or care for myself, checkbox, not checked" at bounding box center [293, 220] width 11 height 11
click at [284, 211] on input "Not being able to eat, bathe, or care for myself" at bounding box center [284, 210] width 0 height 0
checkbox input "true"
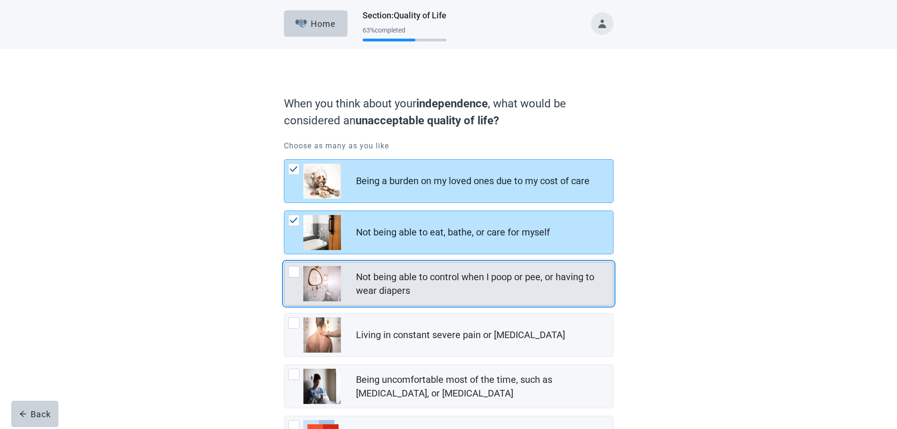
click at [297, 270] on div "Not being able to control when I poop or pee, or having to wear diapers, checkb…" at bounding box center [293, 271] width 11 height 11
click at [284, 262] on input "Not being able to control when I poop or pee, or having to wear diapers" at bounding box center [284, 262] width 0 height 0
checkbox input "true"
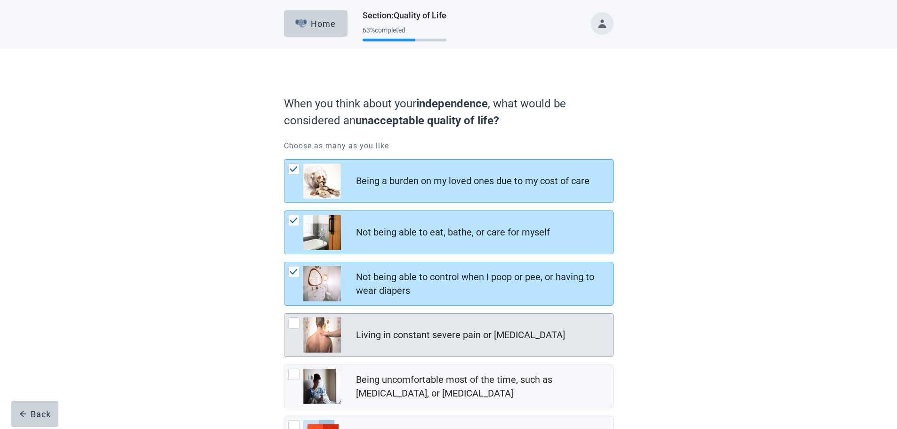
click at [296, 323] on div "Living in constant severe pain or shortness of breath, checkbox, not checked" at bounding box center [293, 322] width 11 height 11
click at [284, 314] on input "Living in constant severe pain or [MEDICAL_DATA]" at bounding box center [284, 313] width 0 height 0
checkbox input "true"
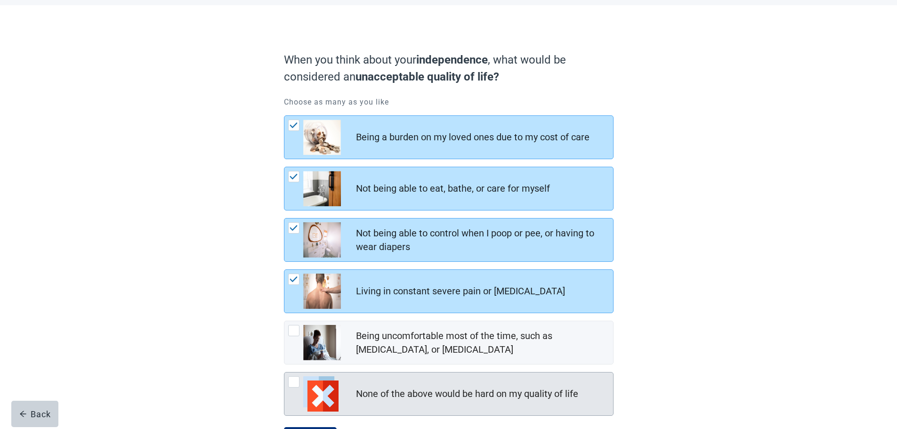
scroll to position [89, 0]
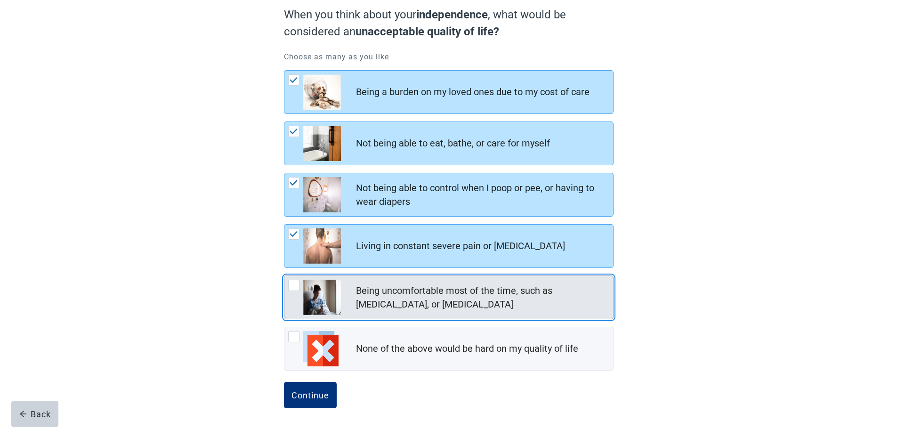
click at [297, 284] on div "Being uncomfortable most of the time, such as nausea, vomiting, or diarrhea, ch…" at bounding box center [293, 285] width 11 height 11
click at [284, 276] on input "Being uncomfortable most of the time, such as [MEDICAL_DATA], or [MEDICAL_DATA]" at bounding box center [284, 275] width 0 height 0
checkbox input "true"
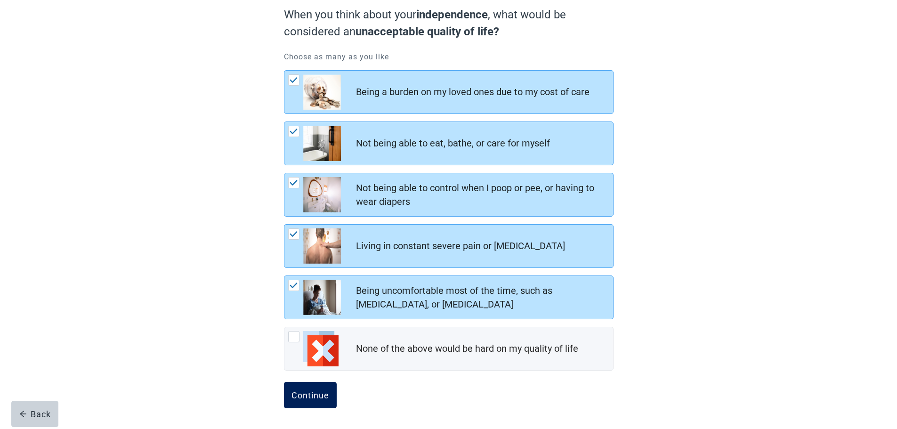
click at [303, 402] on button "Continue" at bounding box center [310, 395] width 53 height 26
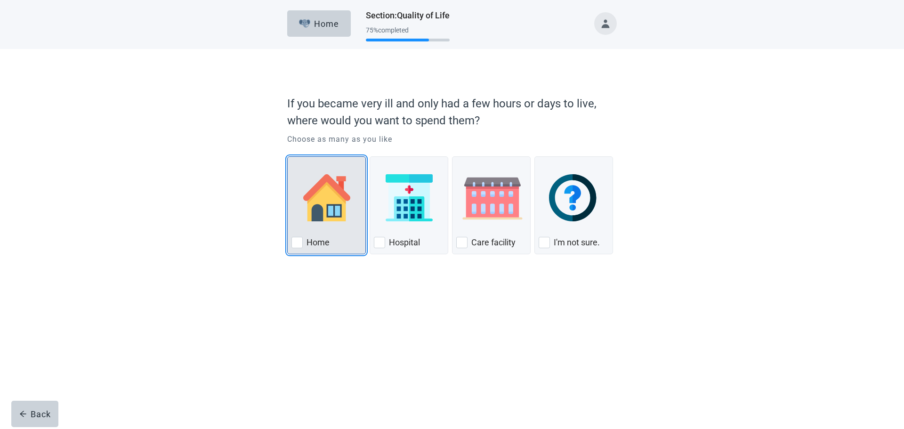
click at [297, 244] on div "Home, checkbox, not checked" at bounding box center [296, 242] width 11 height 11
click at [288, 157] on input "Home" at bounding box center [287, 156] width 0 height 0
checkbox input "true"
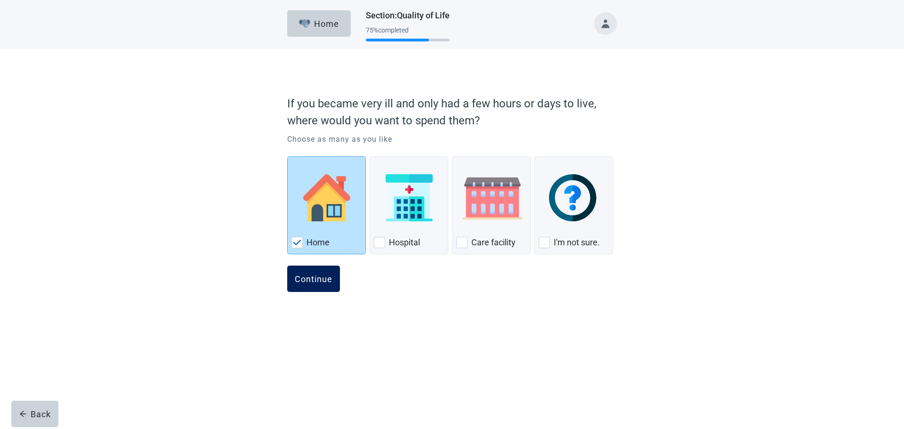
click at [316, 280] on div "Continue" at bounding box center [314, 278] width 38 height 9
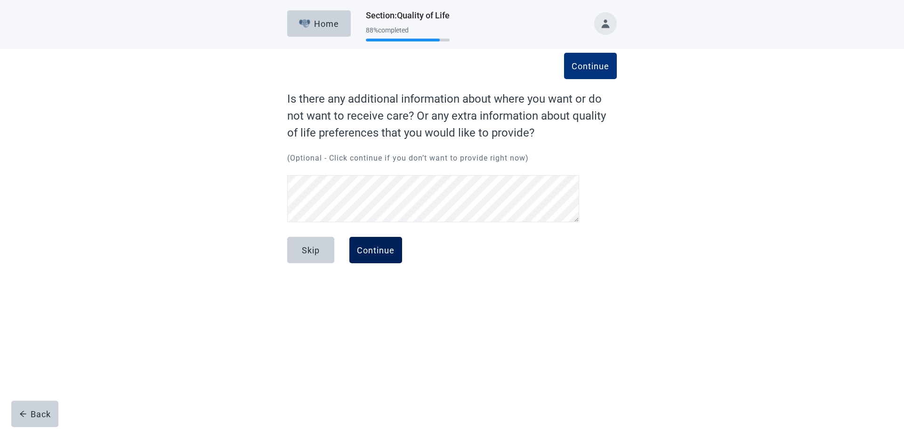
click at [375, 255] on div "Continue" at bounding box center [376, 249] width 38 height 9
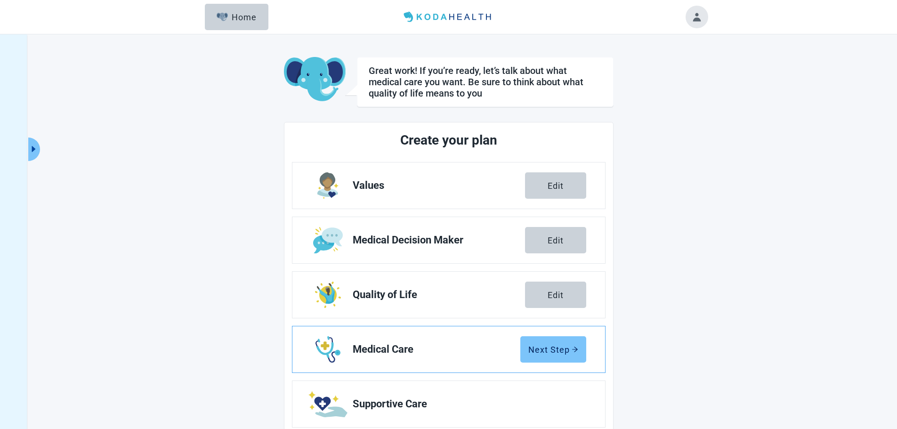
click at [563, 356] on button "Next Step" at bounding box center [553, 349] width 66 height 26
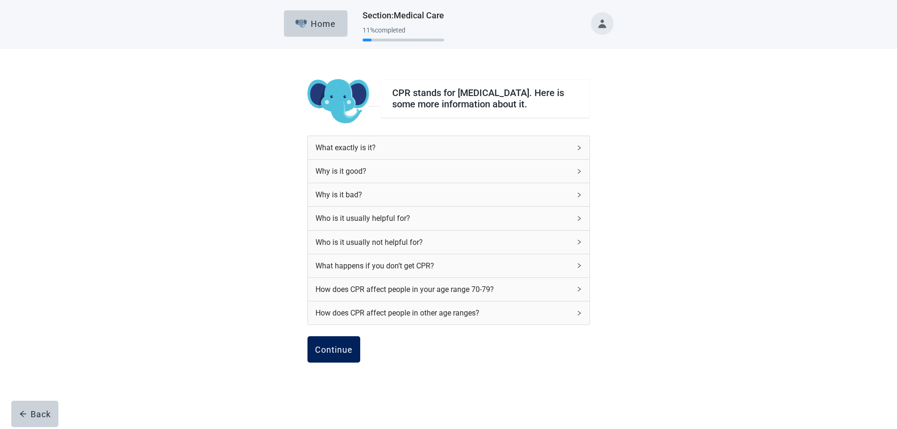
click at [344, 354] on div "Continue" at bounding box center [334, 349] width 38 height 9
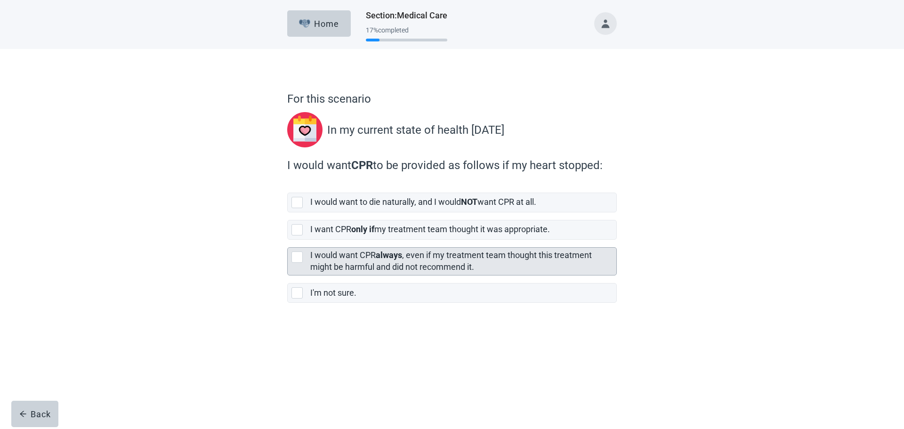
click at [297, 254] on div "[object Object], checkbox, not selected" at bounding box center [296, 256] width 11 height 11
click at [288, 240] on input "I would want CPR always , even if my treatment team thought this treatment migh…" at bounding box center [287, 240] width 0 height 0
checkbox input "true"
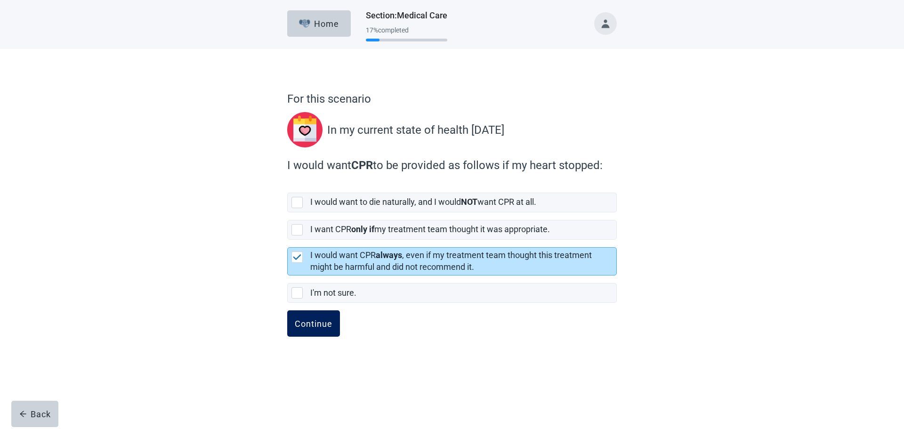
click at [316, 330] on button "Continue" at bounding box center [313, 323] width 53 height 26
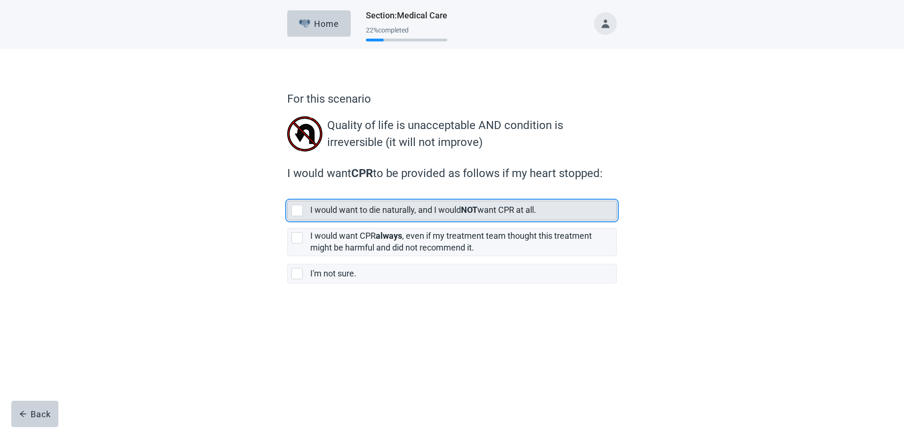
click at [298, 210] on div "[object Object], checkbox, not selected" at bounding box center [296, 210] width 11 height 11
click at [288, 193] on input "I would want to die naturally, and I would NOT want CPR at all." at bounding box center [287, 193] width 0 height 0
checkbox input "true"
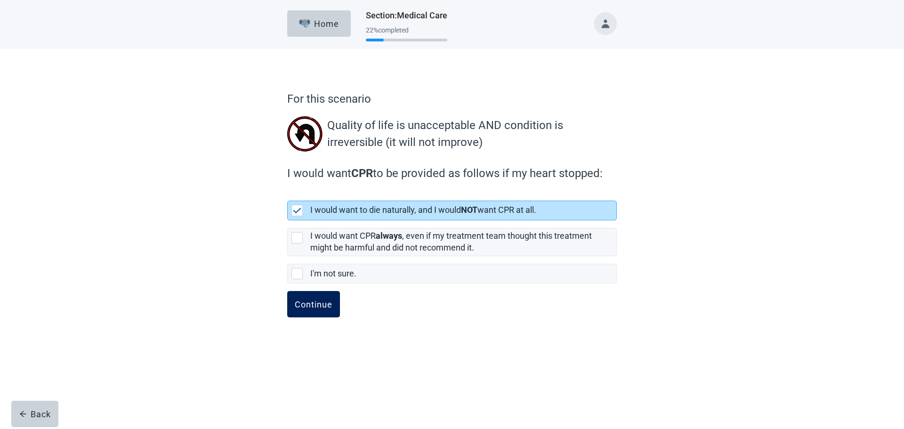
click at [322, 304] on div "Continue" at bounding box center [314, 303] width 38 height 9
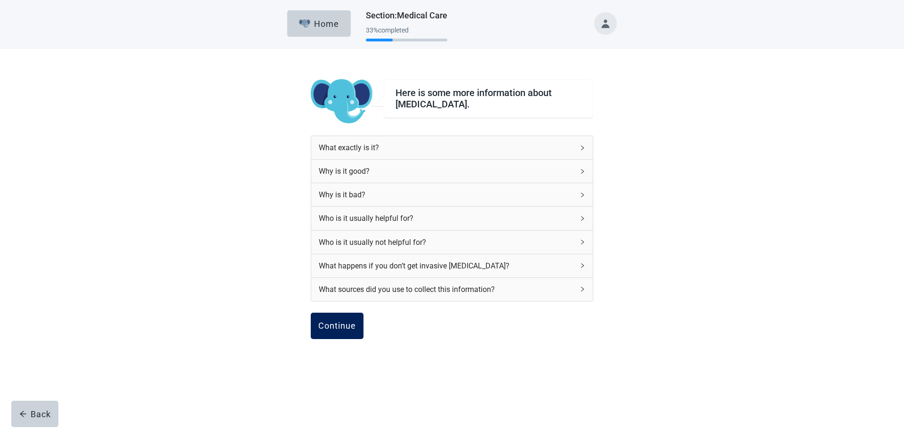
click at [342, 327] on div "Continue" at bounding box center [337, 325] width 38 height 9
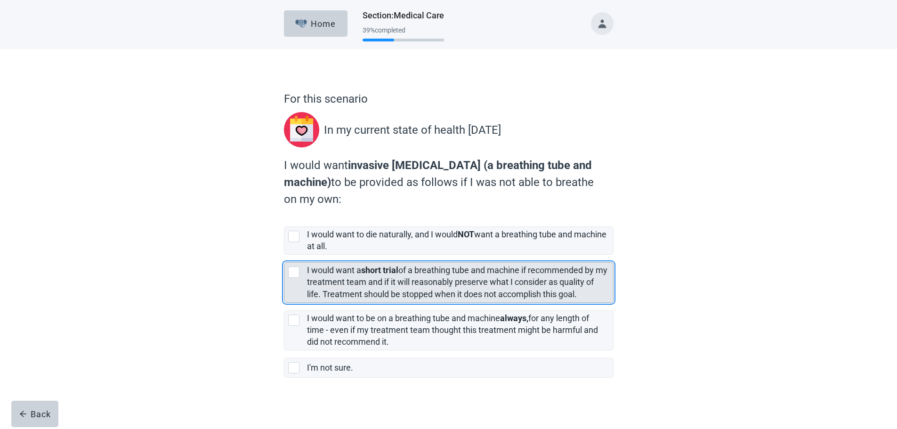
click at [294, 271] on div "[object Object], checkbox, not selected" at bounding box center [293, 271] width 11 height 11
click at [284, 255] on input "I would want a short trial of a breathing tube and machine if recommended by my…" at bounding box center [284, 255] width 0 height 0
checkbox input "true"
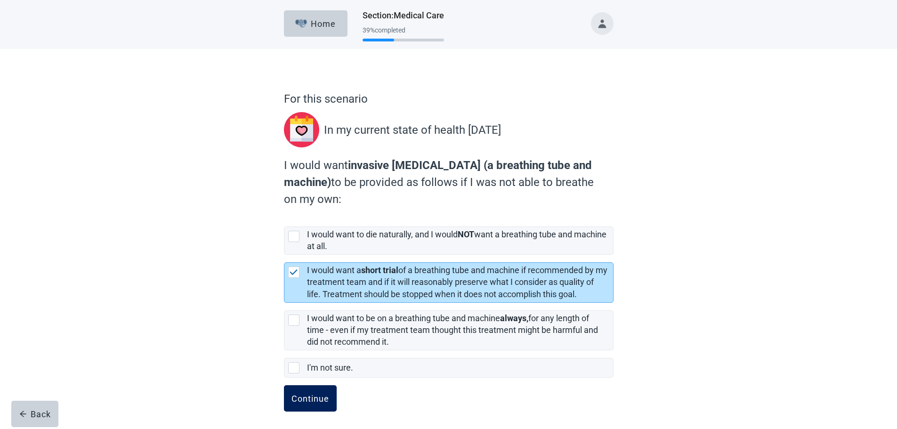
click at [315, 395] on div "Continue" at bounding box center [310, 398] width 38 height 9
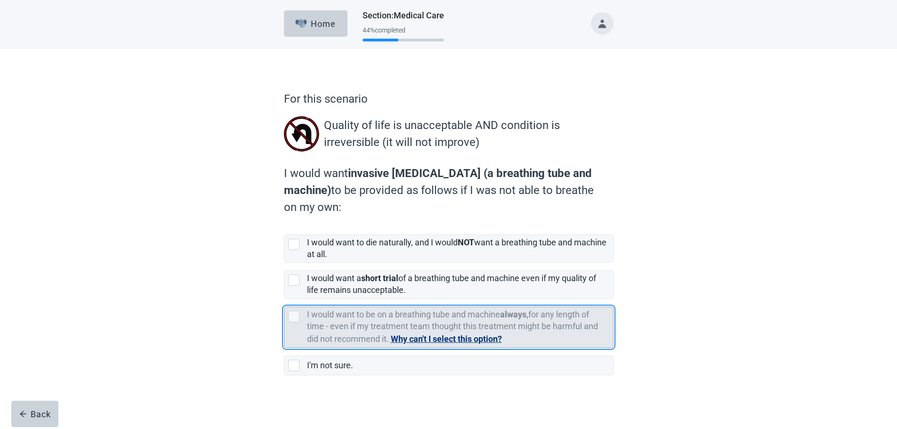
click at [426, 338] on button "Why can't I select this option?" at bounding box center [446, 338] width 111 height 13
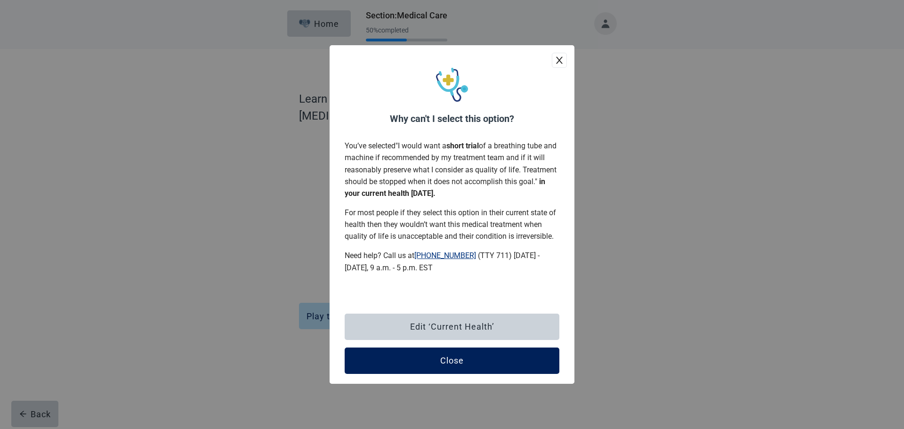
click at [455, 358] on div "Close" at bounding box center [452, 360] width 24 height 9
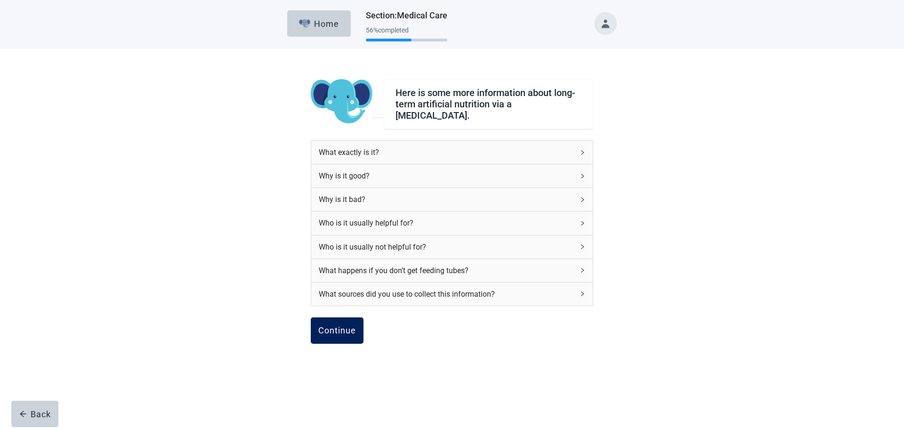
click at [349, 326] on div "Continue" at bounding box center [337, 330] width 38 height 9
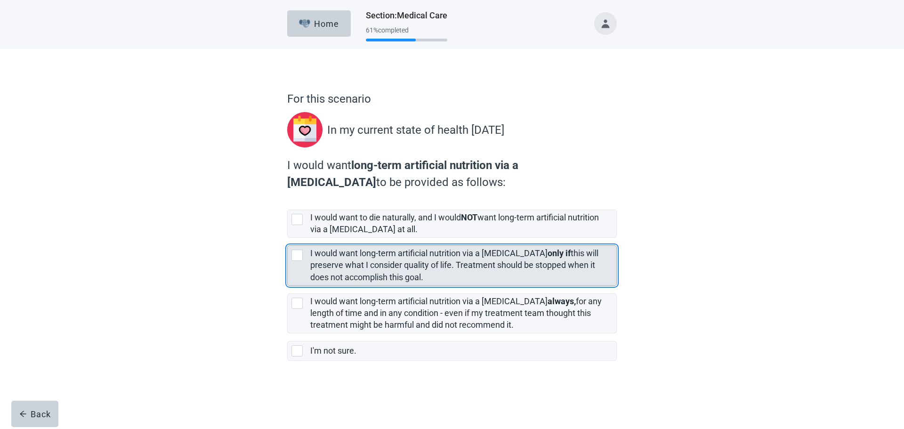
click at [296, 254] on div "[object Object], checkbox, not selected" at bounding box center [296, 255] width 11 height 11
click at [288, 238] on input "I would want long-term artificial nutrition via a [MEDICAL_DATA] only if this w…" at bounding box center [287, 238] width 0 height 0
checkbox input "true"
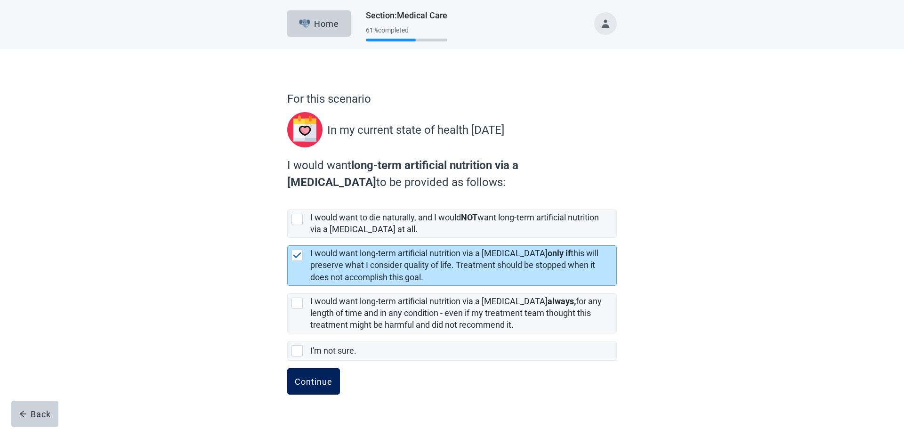
click at [309, 379] on div "Continue" at bounding box center [314, 381] width 38 height 9
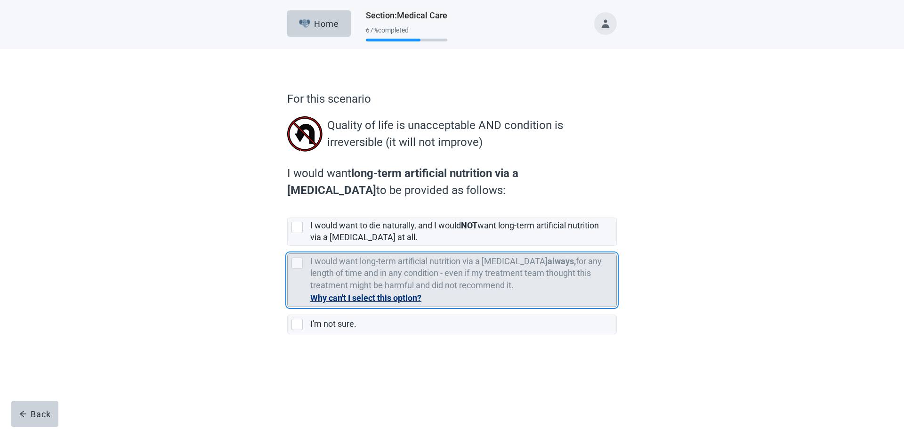
click at [299, 266] on div "[object Object], checkbox, not selected, cannot be selected due to conflict" at bounding box center [296, 263] width 11 height 11
click at [288, 246] on input "I would want long-term artificial nutrition via a [MEDICAL_DATA] always, for an…" at bounding box center [287, 246] width 0 height 0
checkbox input "false"
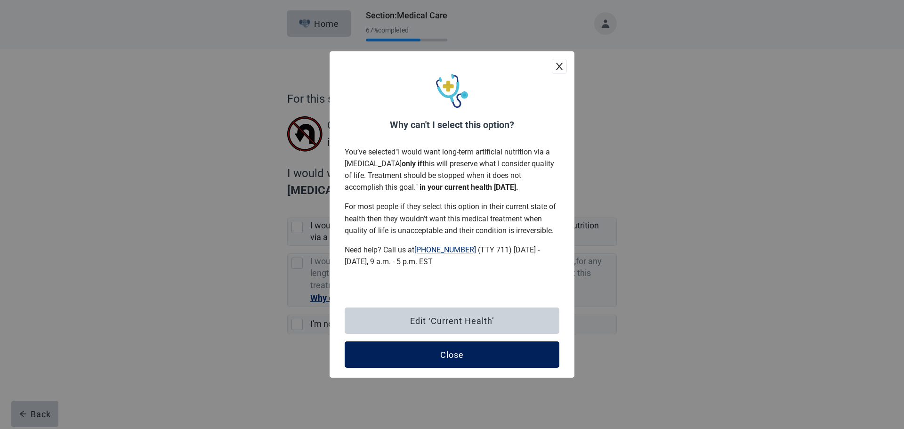
click at [436, 357] on button "Close" at bounding box center [452, 354] width 215 height 26
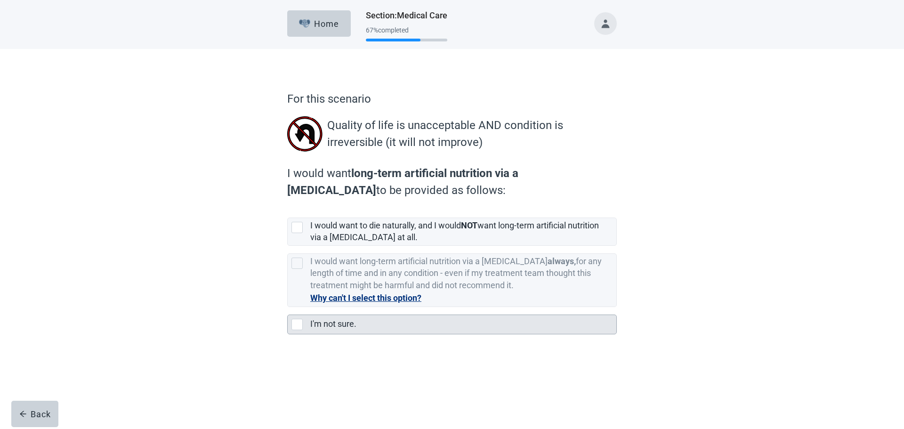
click at [302, 322] on div "I'm not sure., checkbox, not selected" at bounding box center [296, 324] width 11 height 11
click at [288, 307] on input "I'm not sure." at bounding box center [287, 307] width 0 height 0
checkbox input "true"
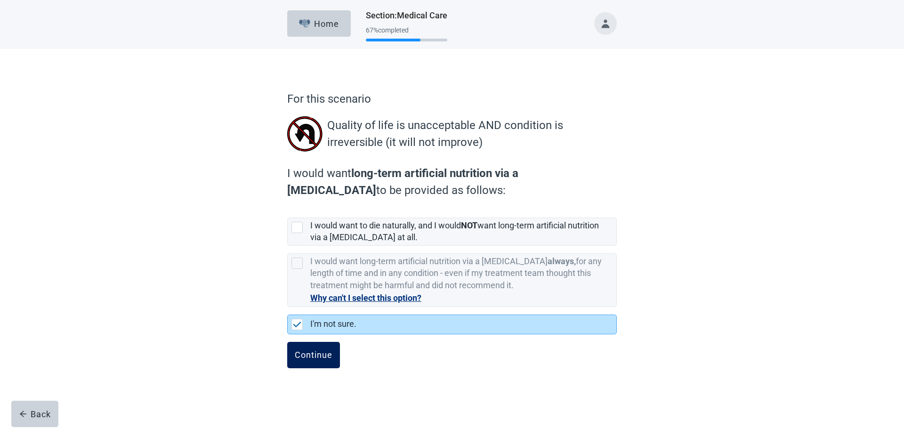
click at [325, 352] on div "Continue" at bounding box center [314, 354] width 38 height 9
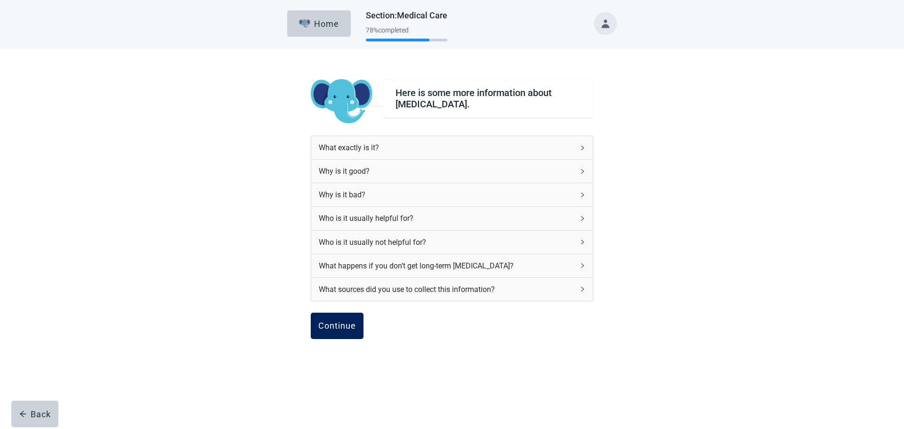
click at [346, 330] on div "Continue" at bounding box center [337, 325] width 38 height 9
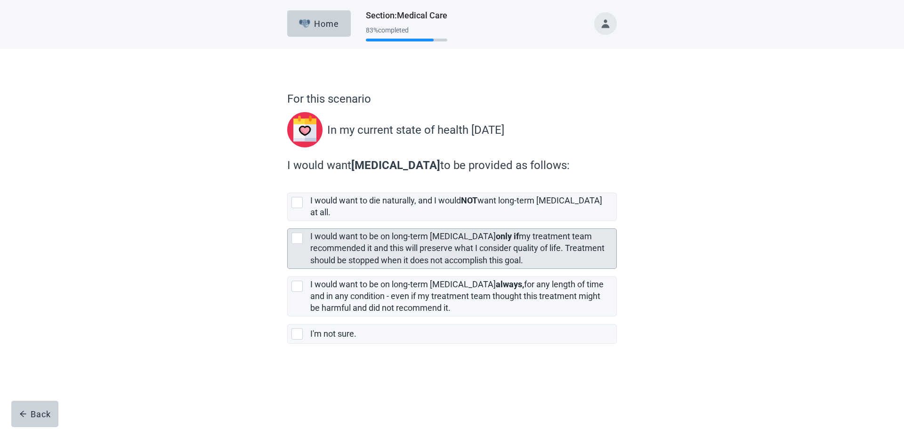
click at [299, 233] on div "[object Object], checkbox, not selected" at bounding box center [296, 238] width 11 height 11
click at [288, 221] on input "I would want to be on long-term [MEDICAL_DATA] only if my treatment team recomm…" at bounding box center [287, 221] width 0 height 0
checkbox input "true"
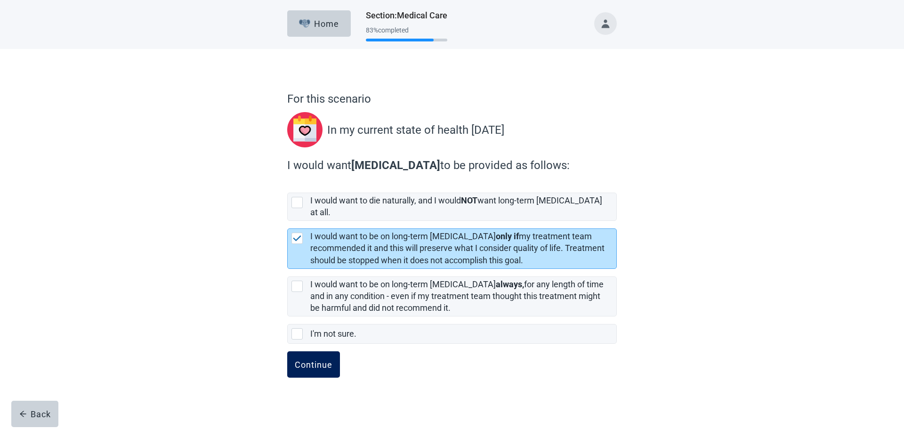
click at [310, 360] on div "Continue" at bounding box center [314, 364] width 38 height 9
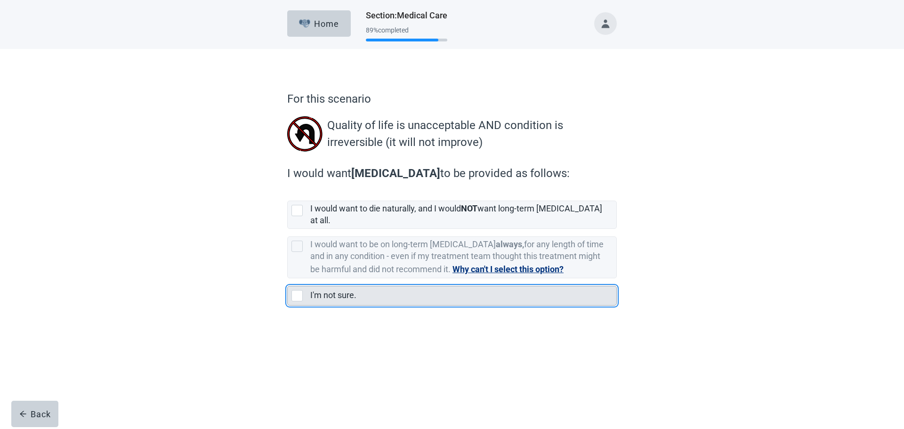
click at [299, 290] on div "I'm not sure., checkbox, not selected" at bounding box center [296, 295] width 11 height 11
click at [288, 279] on input "I'm not sure." at bounding box center [287, 278] width 0 height 0
checkbox input "true"
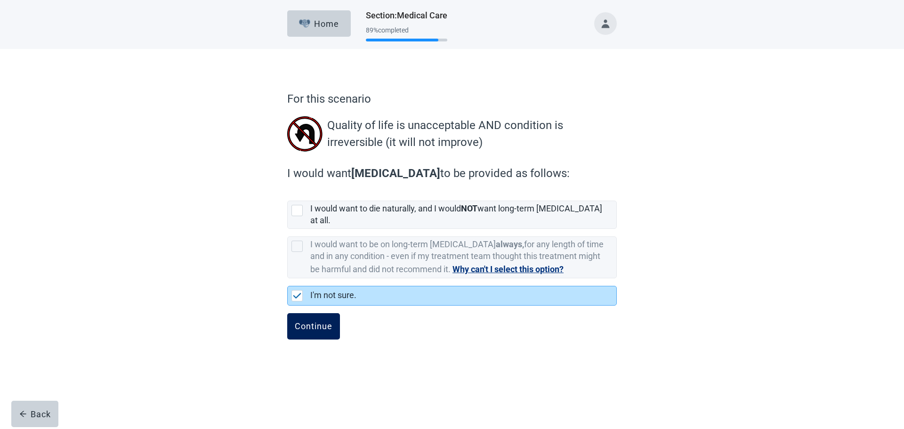
click at [314, 322] on div "Continue" at bounding box center [314, 326] width 38 height 9
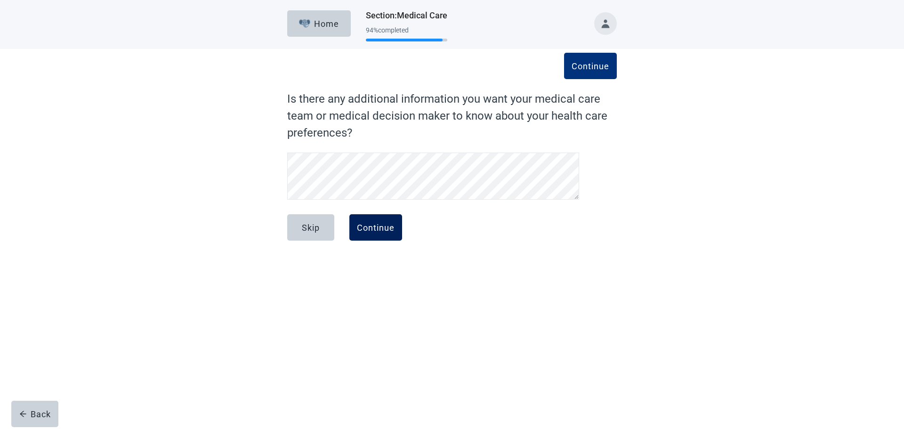
click at [383, 229] on div "Continue" at bounding box center [376, 227] width 38 height 9
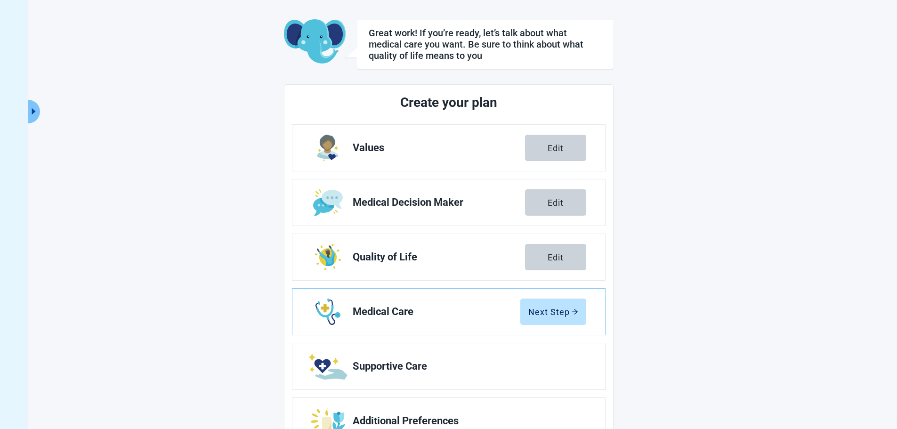
scroll to position [76, 0]
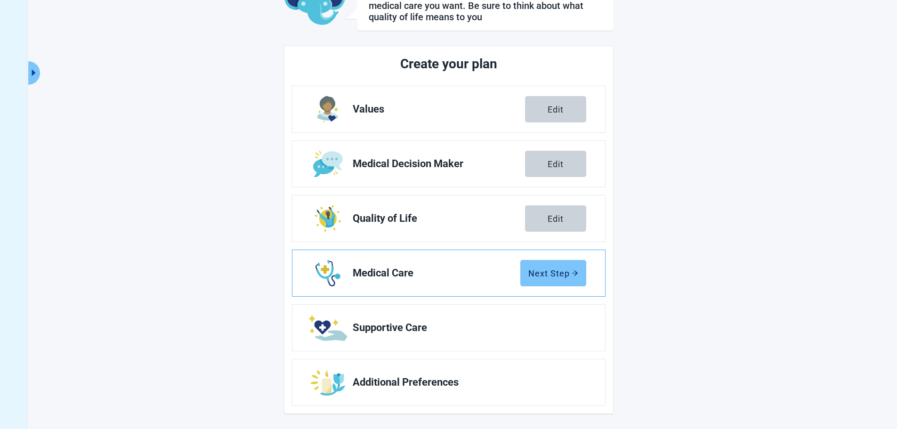
click at [547, 276] on div "Next Step" at bounding box center [553, 272] width 50 height 9
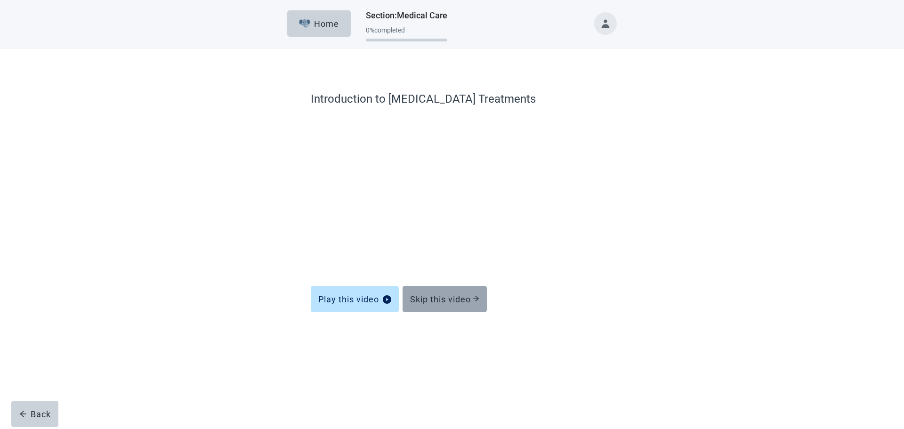
click at [453, 294] on div "Skip this video" at bounding box center [444, 298] width 69 height 9
click at [447, 303] on div "Skip this video" at bounding box center [444, 298] width 69 height 9
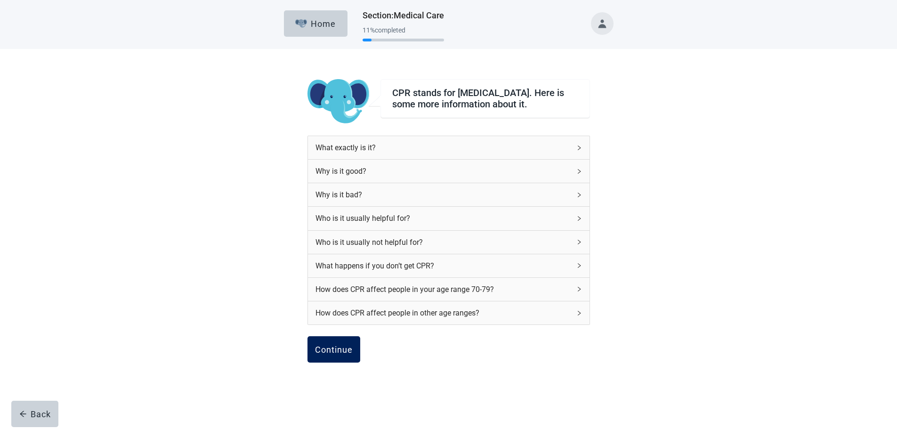
click at [331, 354] on div "Continue" at bounding box center [334, 349] width 38 height 9
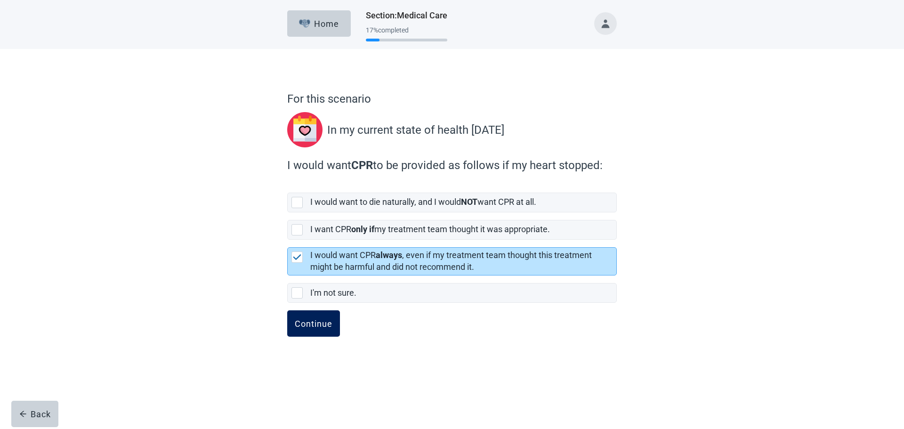
click at [322, 326] on div "Continue" at bounding box center [314, 323] width 38 height 9
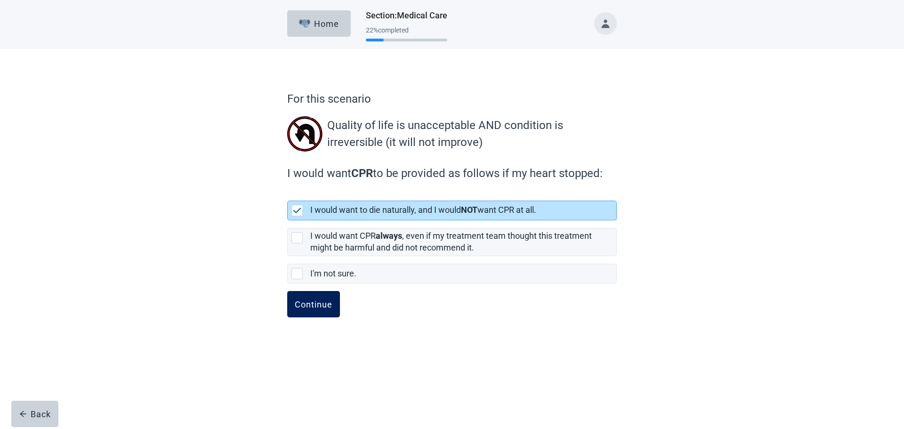
click at [320, 303] on div "Continue" at bounding box center [314, 303] width 38 height 9
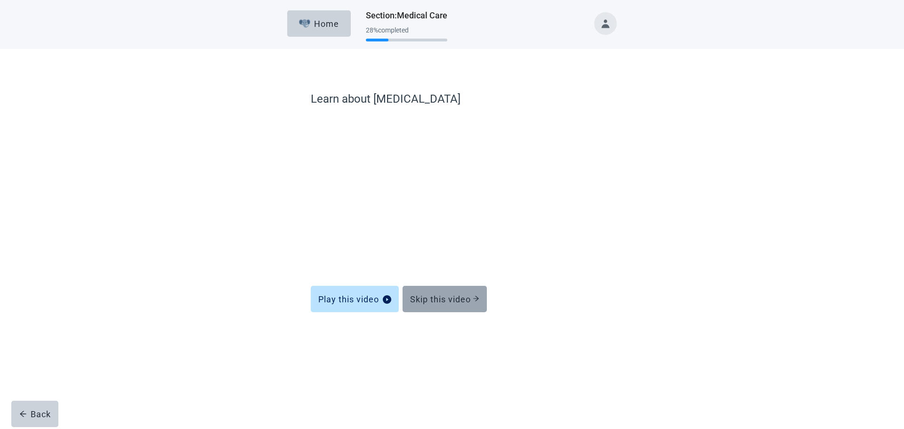
click at [457, 301] on div "Skip this video" at bounding box center [444, 298] width 69 height 9
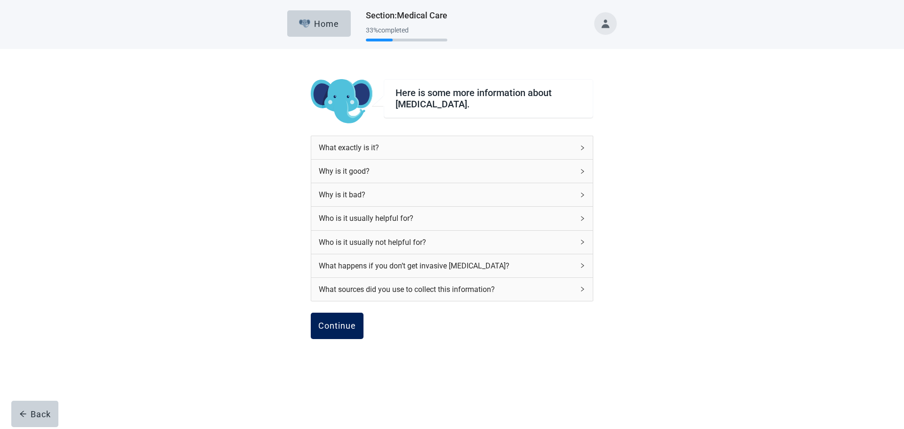
click at [358, 328] on button "Continue" at bounding box center [337, 326] width 53 height 26
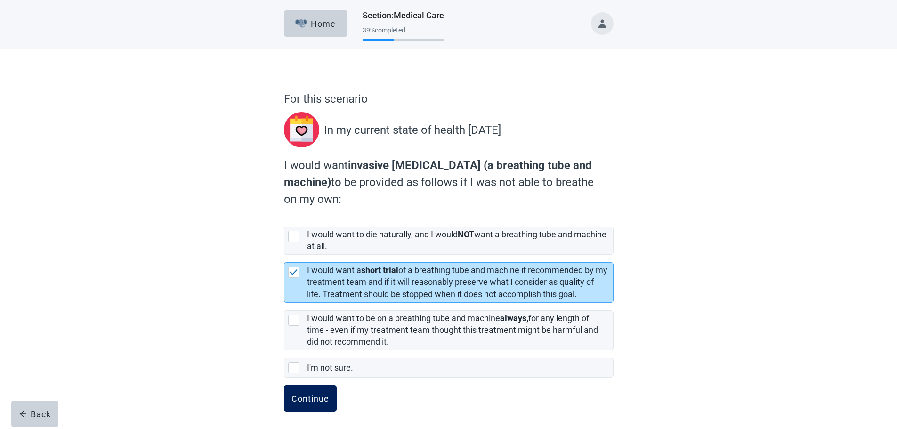
click at [302, 403] on div "Continue" at bounding box center [310, 398] width 38 height 9
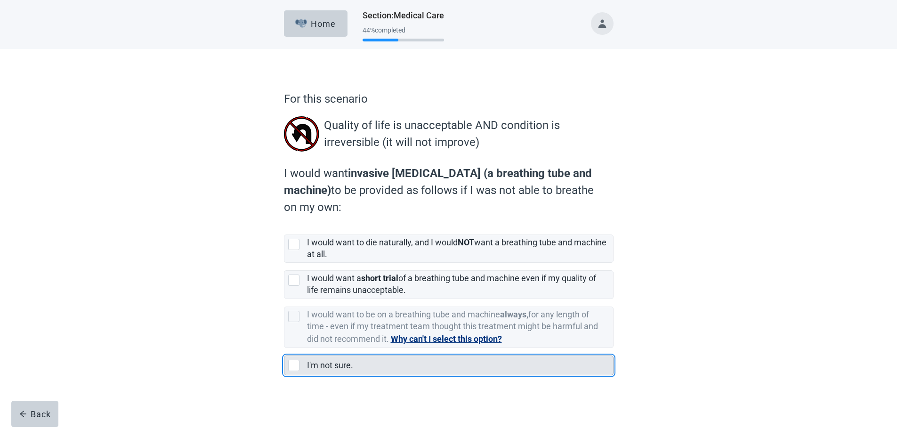
click at [295, 363] on div "I'm not sure., checkbox, not selected" at bounding box center [293, 365] width 11 height 11
click at [284, 348] on input "I'm not sure." at bounding box center [284, 348] width 0 height 0
checkbox input "true"
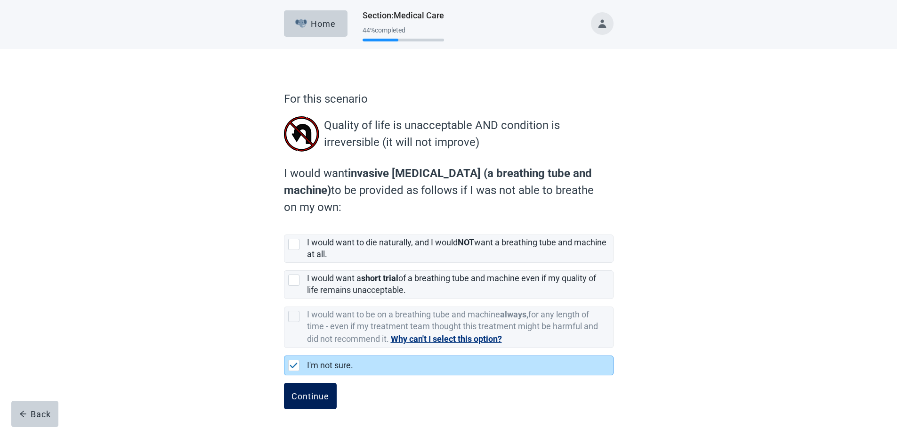
click at [303, 394] on div "Continue" at bounding box center [310, 395] width 38 height 9
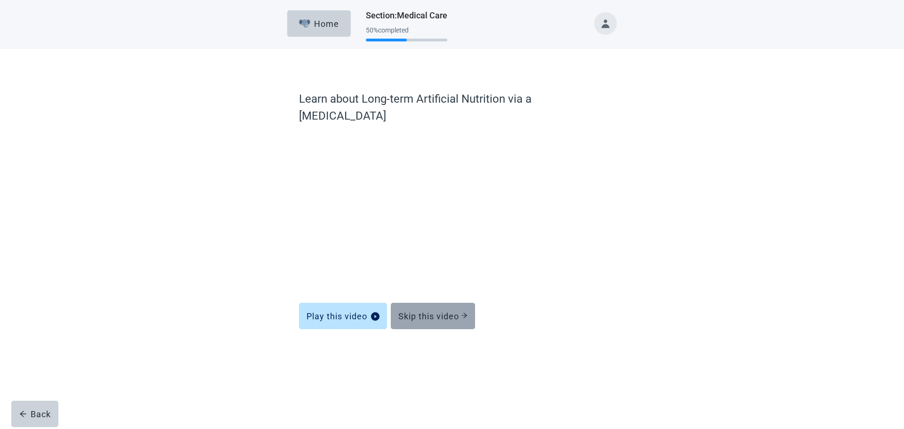
click at [444, 311] on div "Skip this video" at bounding box center [432, 315] width 69 height 9
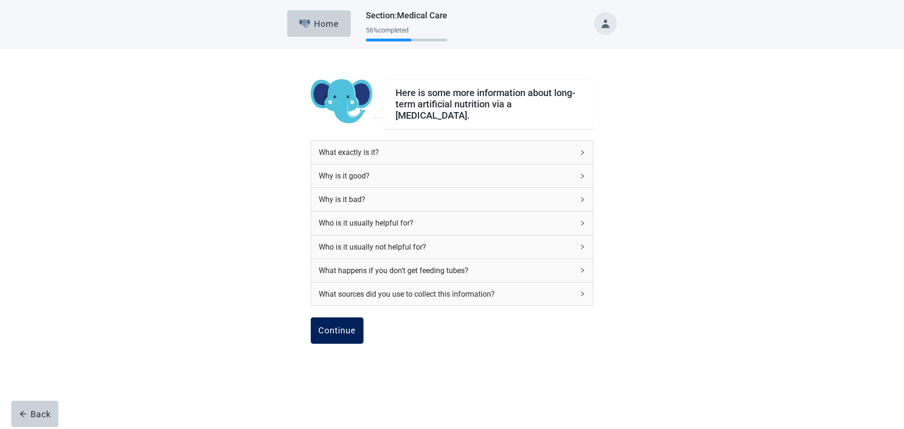
click at [338, 333] on button "Continue" at bounding box center [337, 330] width 53 height 26
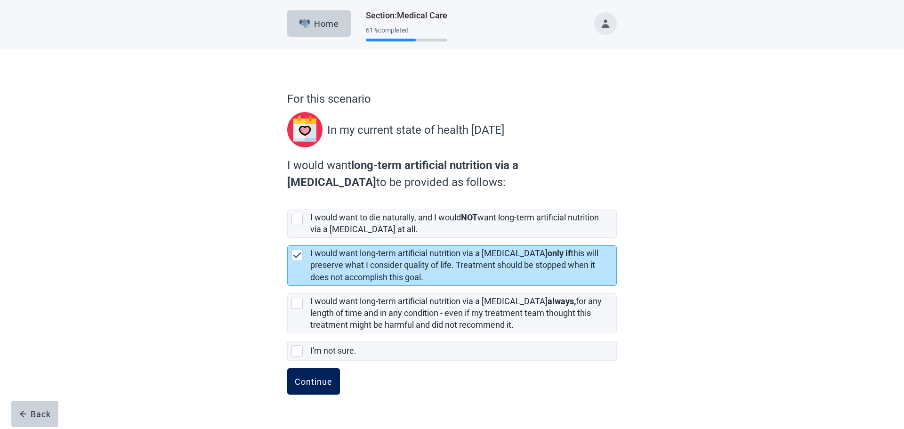
click at [318, 380] on div "Continue" at bounding box center [314, 381] width 38 height 9
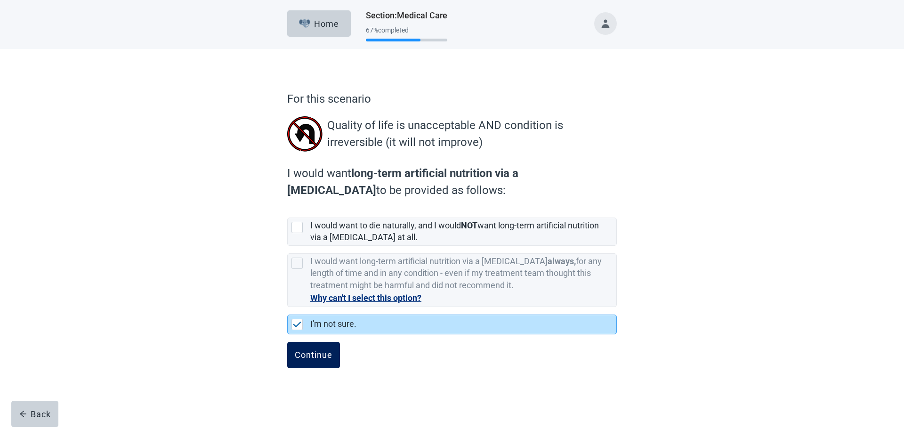
click at [322, 359] on div "Continue" at bounding box center [314, 354] width 38 height 9
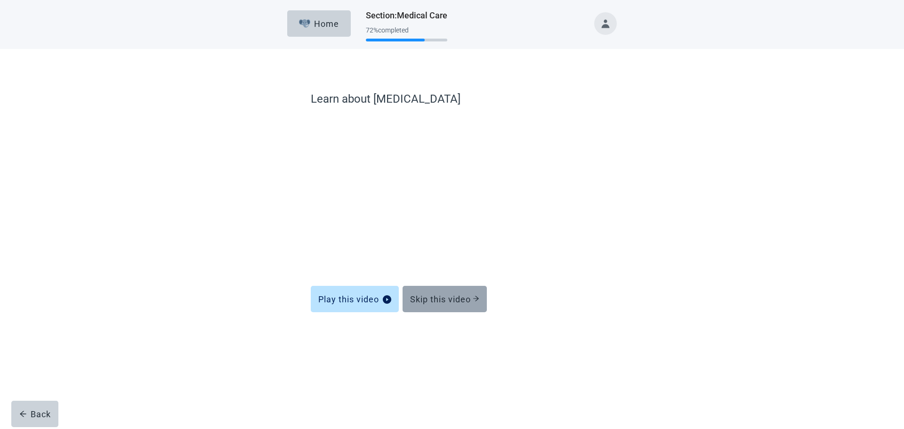
click at [439, 300] on div "Skip this video" at bounding box center [444, 298] width 69 height 9
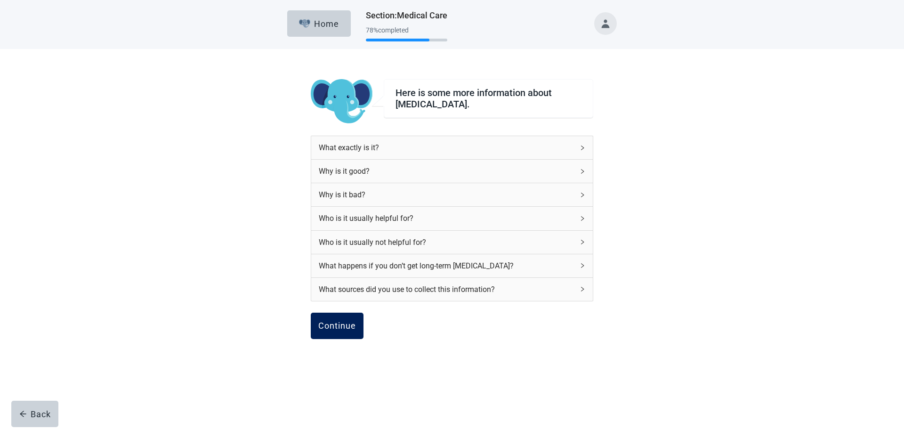
click at [337, 339] on div "Continue" at bounding box center [452, 336] width 282 height 47
click at [338, 330] on div "Continue" at bounding box center [337, 325] width 38 height 9
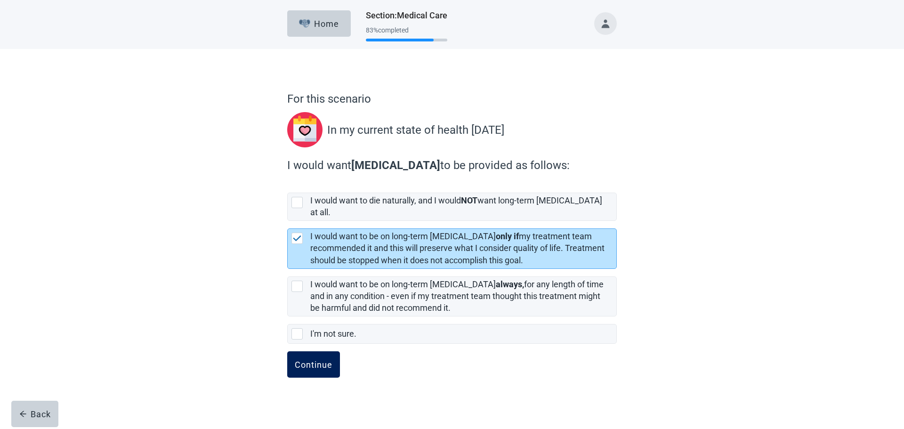
click at [317, 360] on div "Continue" at bounding box center [314, 364] width 38 height 9
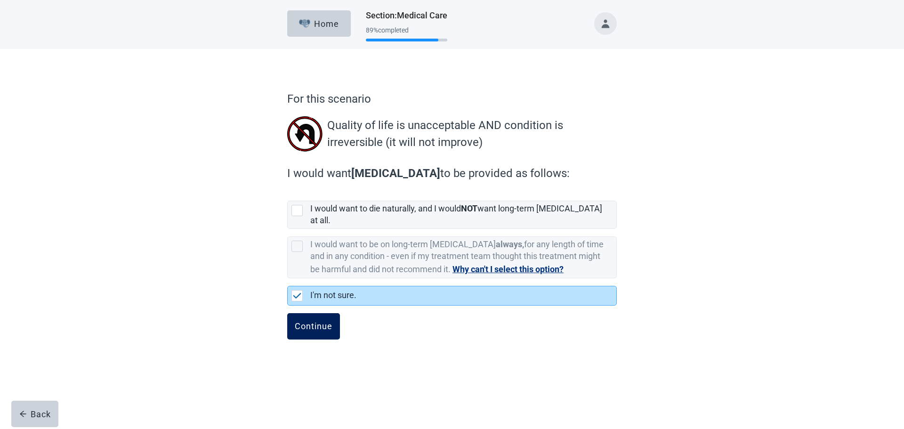
click at [313, 322] on div "Continue" at bounding box center [314, 326] width 38 height 9
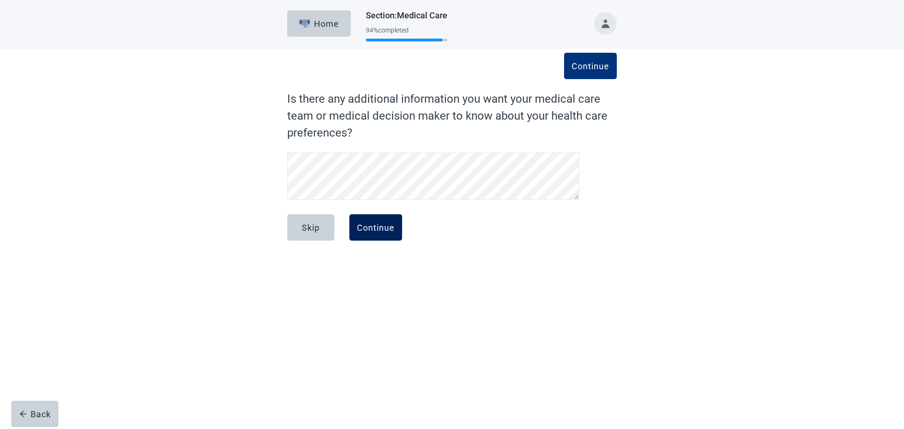
click at [369, 232] on div "Continue" at bounding box center [376, 227] width 38 height 9
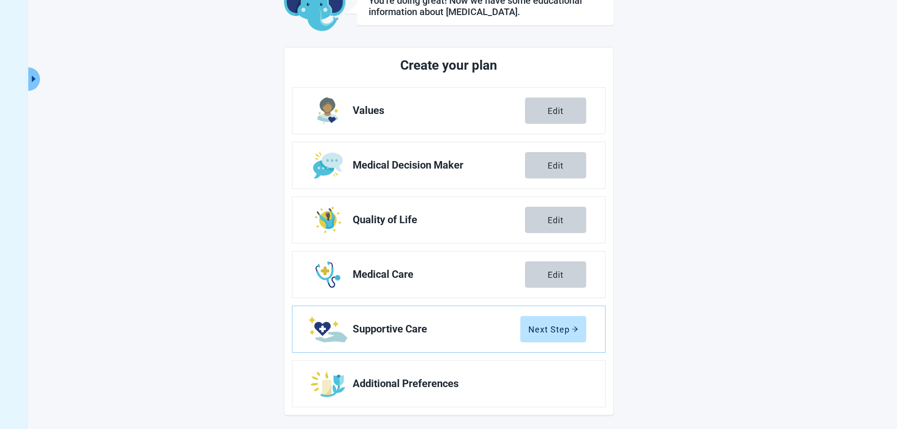
scroll to position [72, 0]
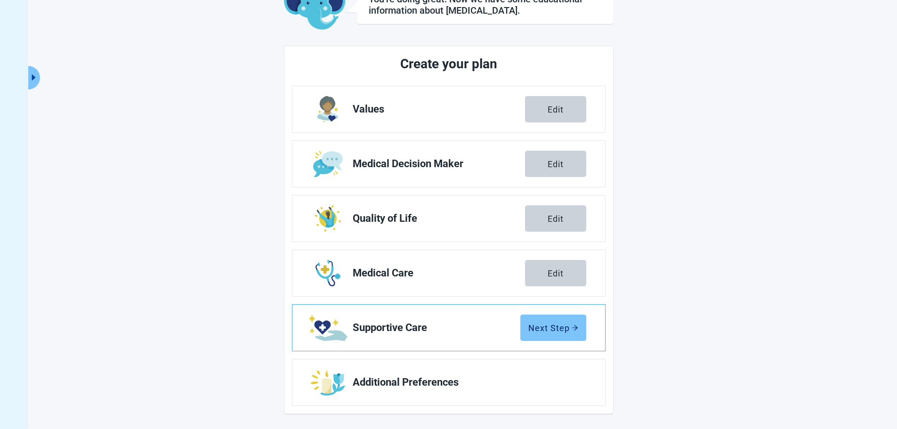
click at [549, 329] on div "Next Step" at bounding box center [553, 327] width 50 height 9
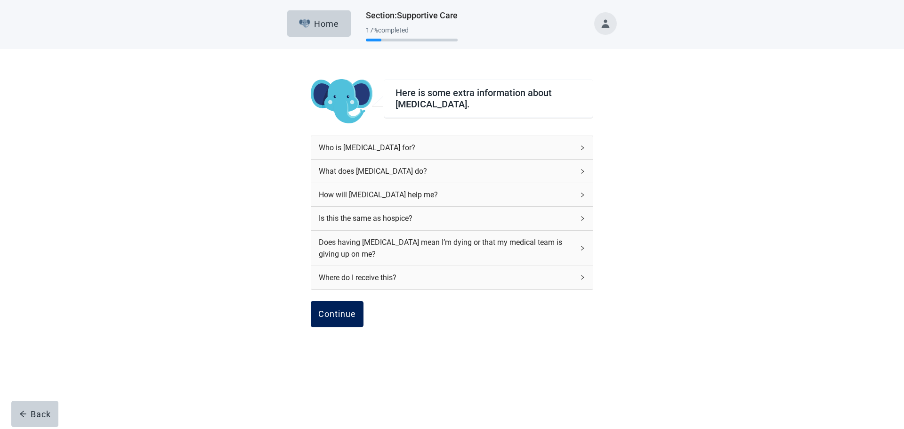
click at [346, 319] on div "Continue" at bounding box center [337, 313] width 38 height 9
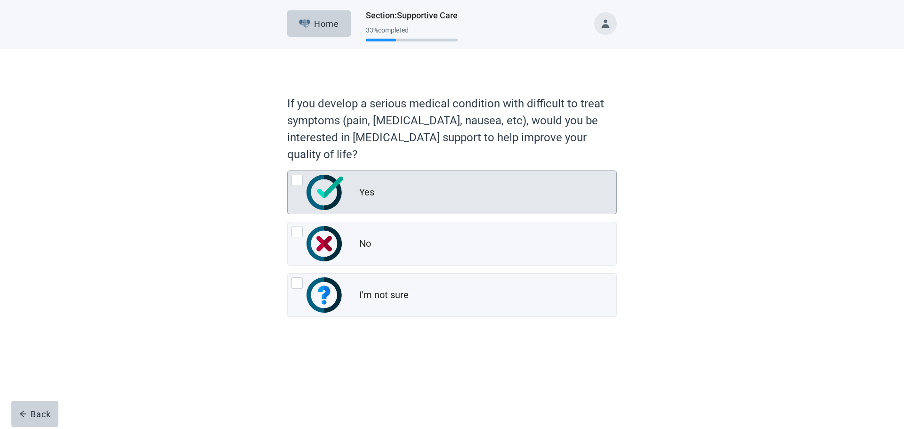
click at [298, 181] on div "Yes, radio button, not checked" at bounding box center [296, 180] width 11 height 11
click at [288, 171] on input "Yes" at bounding box center [287, 170] width 0 height 0
radio input "true"
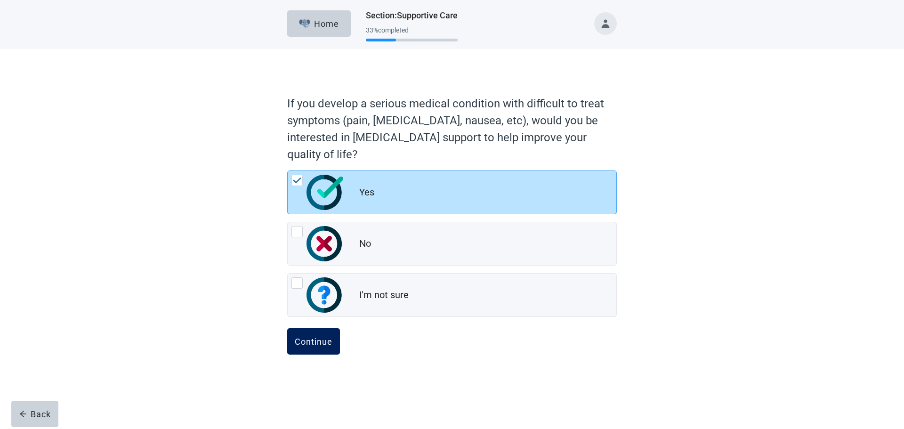
click at [327, 343] on div "Continue" at bounding box center [314, 341] width 38 height 9
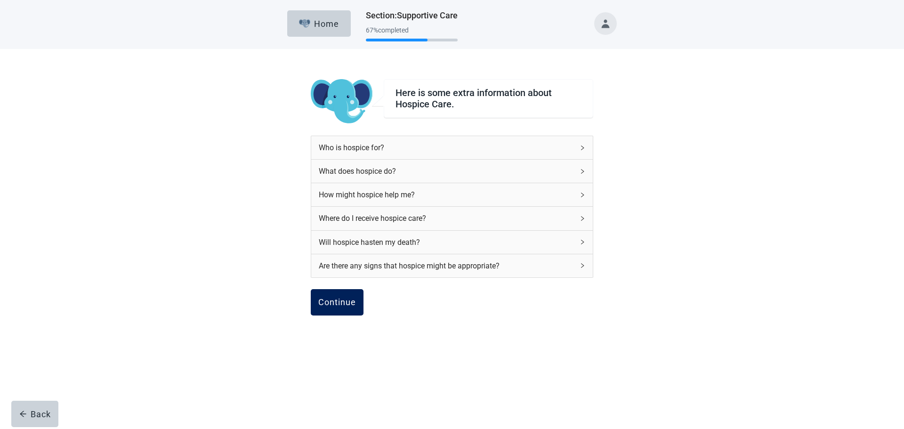
click at [344, 314] on button "Continue" at bounding box center [337, 302] width 53 height 26
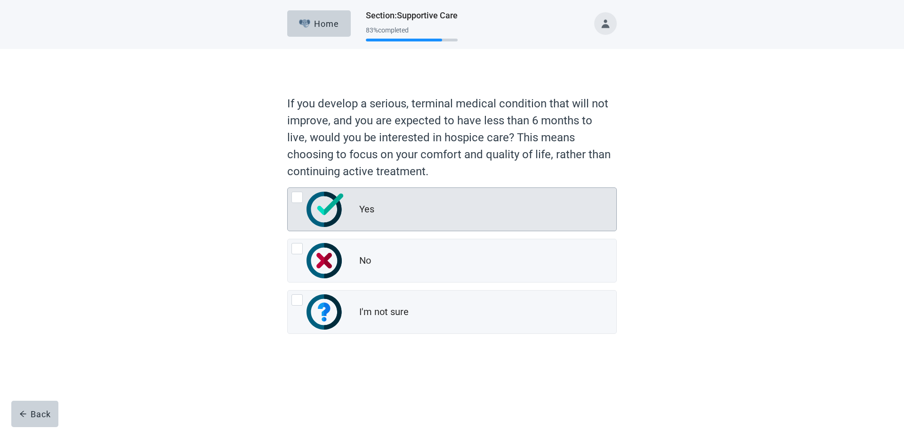
click at [298, 191] on div "Yes" at bounding box center [452, 209] width 329 height 43
click at [288, 188] on input "Yes" at bounding box center [287, 187] width 0 height 0
radio input "true"
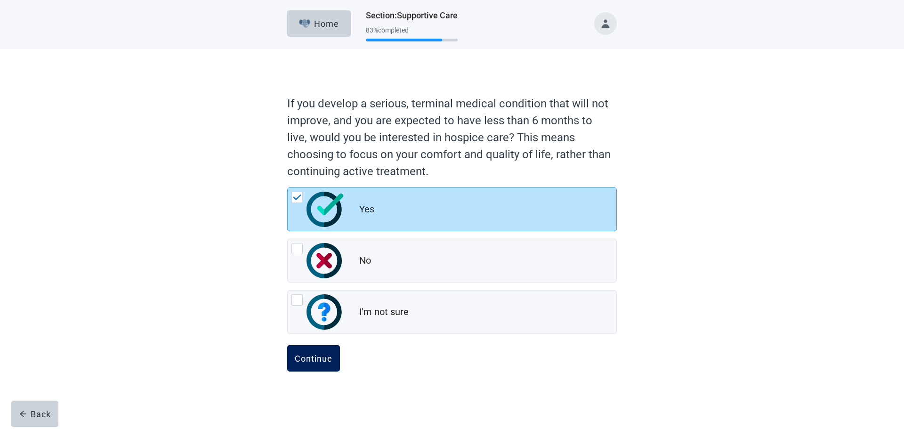
click at [327, 356] on div "Continue" at bounding box center [314, 358] width 38 height 9
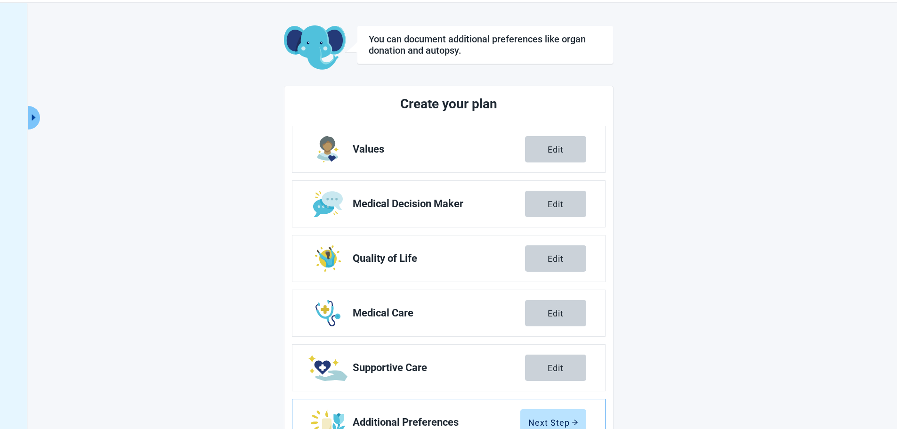
scroll to position [72, 0]
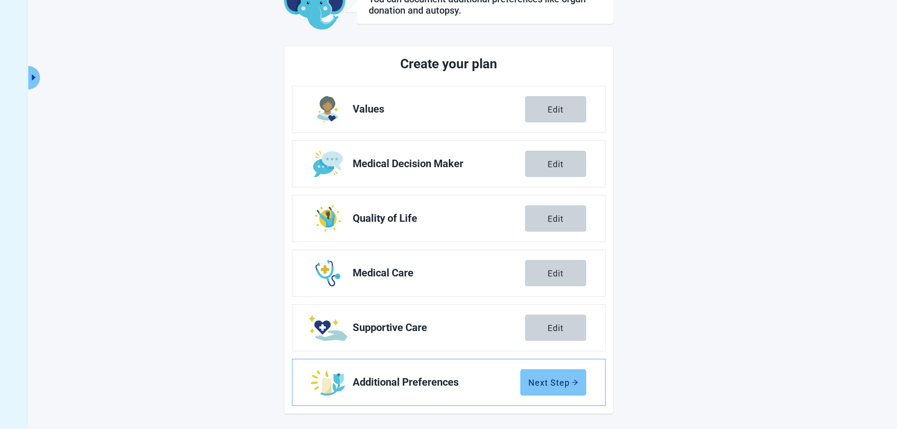
click at [545, 382] on div "Next Step" at bounding box center [553, 382] width 50 height 9
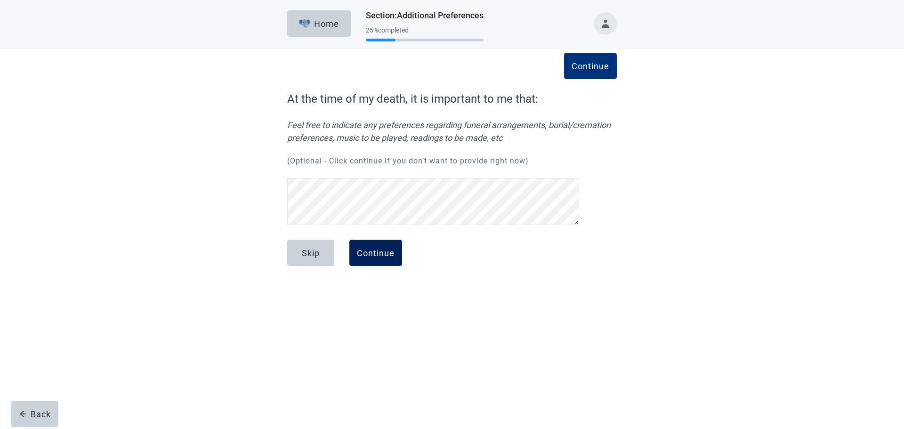
click at [394, 253] on div "Continue" at bounding box center [376, 252] width 38 height 9
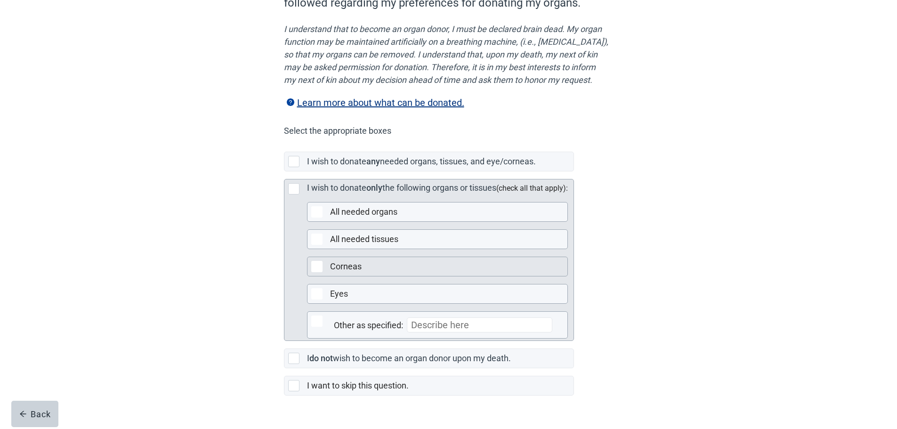
scroll to position [141, 0]
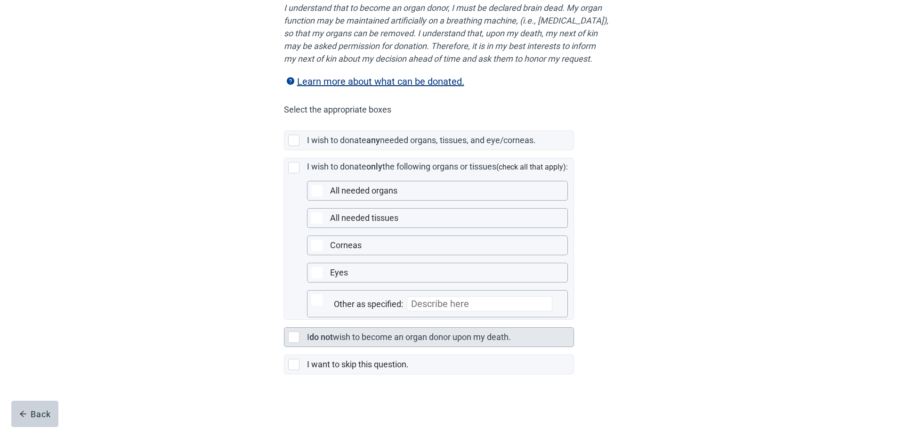
click at [297, 343] on div "Main content" at bounding box center [293, 336] width 11 height 11
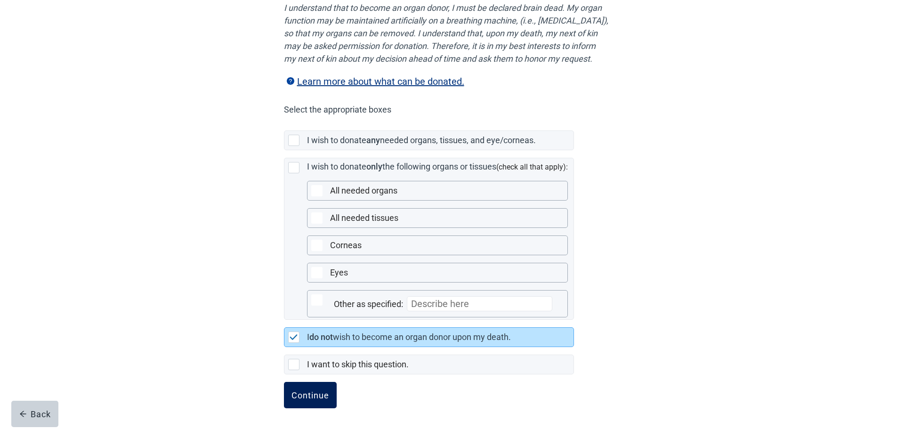
click at [315, 400] on div "Continue" at bounding box center [310, 394] width 38 height 9
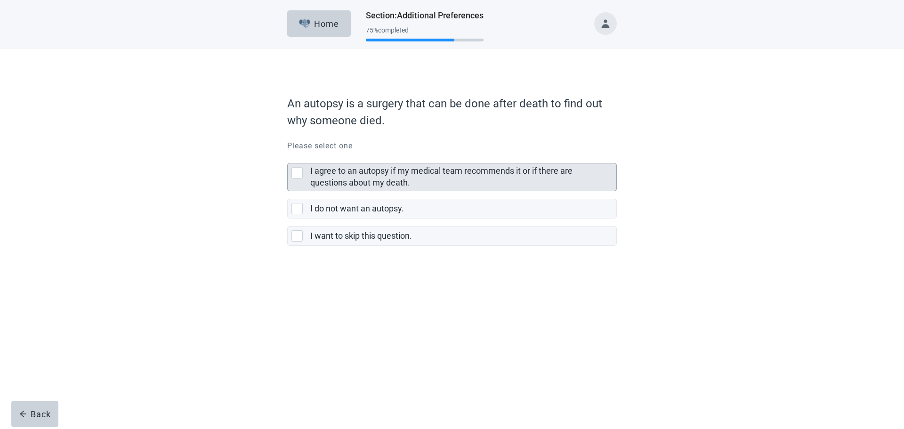
click at [296, 175] on div "I agree to an autopsy if my medical team recommends it or if there are question…" at bounding box center [296, 172] width 11 height 11
click at [288, 156] on input "I agree to an autopsy if my medical team recommends it or if there are question…" at bounding box center [287, 155] width 0 height 0
checkbox input "true"
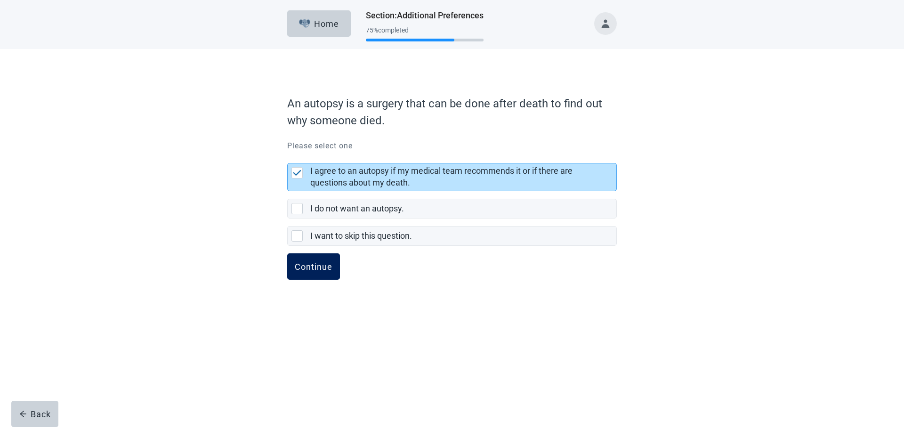
click at [311, 262] on div "Continue" at bounding box center [314, 266] width 38 height 9
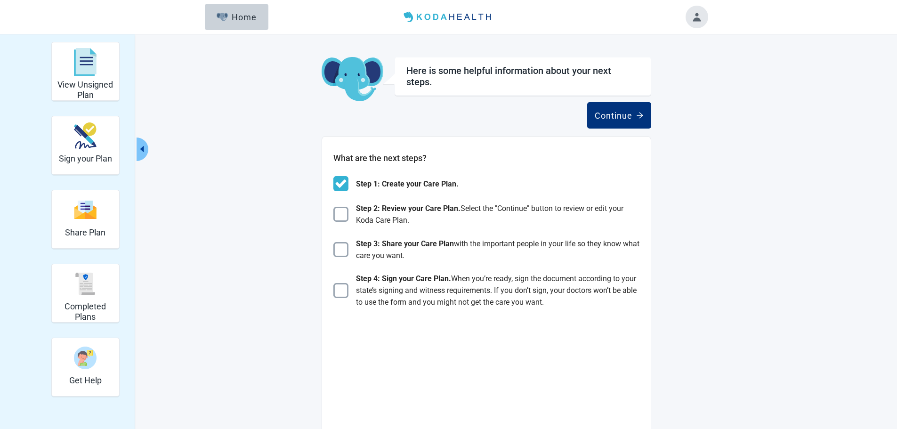
click at [699, 21] on button "Toggle account menu" at bounding box center [696, 17] width 23 height 23
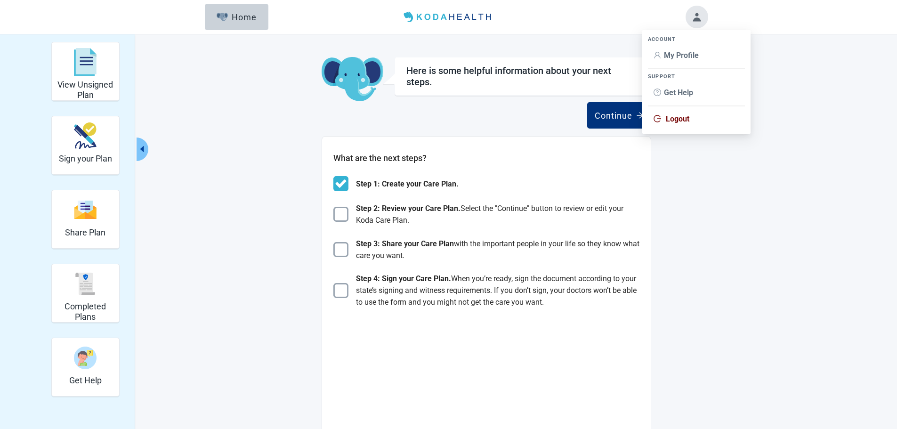
click at [680, 119] on span "Logout" at bounding box center [678, 118] width 24 height 9
